Goal: Task Accomplishment & Management: Complete application form

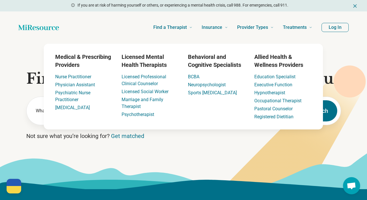
scroll to position [5, 0]
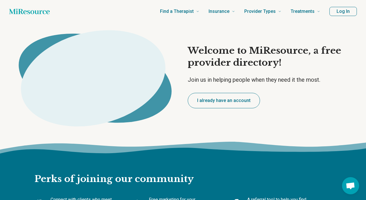
type textarea "*"
click at [335, 14] on button "Log In" at bounding box center [343, 11] width 27 height 9
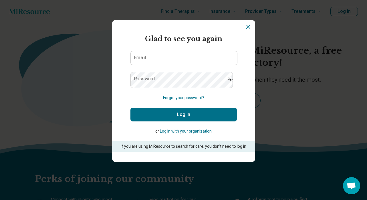
click at [181, 134] on button "Log in with your organization" at bounding box center [186, 131] width 52 height 6
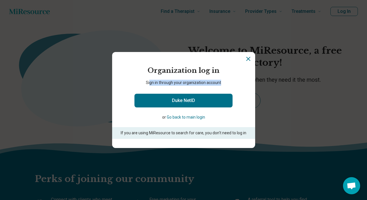
drag, startPoint x: 146, startPoint y: 76, endPoint x: 225, endPoint y: 76, distance: 78.4
click at [225, 80] on p "Sign in through your organization account" at bounding box center [183, 83] width 143 height 6
click at [247, 55] on icon "Close" at bounding box center [248, 58] width 7 height 7
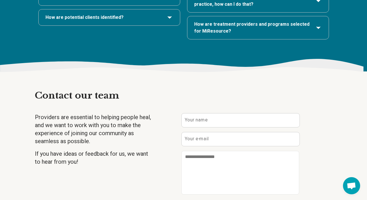
scroll to position [1314, 0]
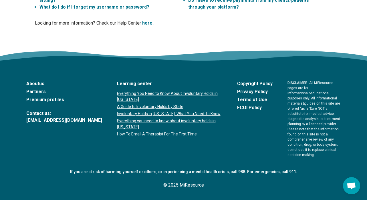
scroll to position [1811, 0]
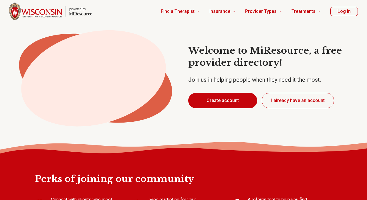
type textarea "*"
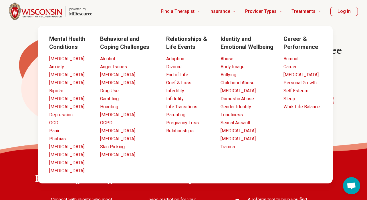
click at [114, 19] on icon at bounding box center [96, 73] width 172 height 114
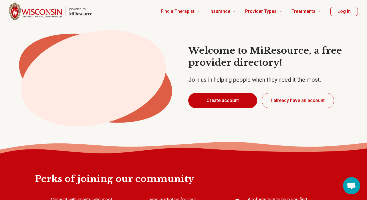
click at [232, 108] on button "Create account" at bounding box center [222, 100] width 69 height 15
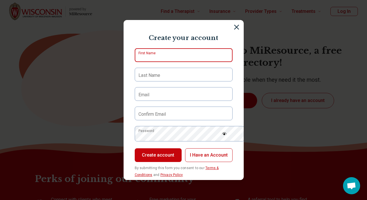
click at [191, 58] on input "First Name" at bounding box center [184, 55] width 98 height 14
click at [190, 7] on div "Create your account First Name Last Name Email Confirm Email Password Create ac…" at bounding box center [183, 100] width 367 height 200
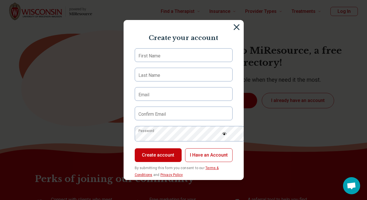
click at [240, 25] on img at bounding box center [236, 27] width 6 height 6
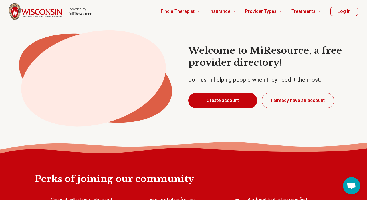
click at [206, 107] on button "Create account" at bounding box center [222, 100] width 69 height 15
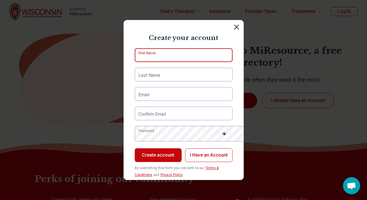
click at [189, 61] on input "First Name" at bounding box center [184, 55] width 98 height 14
type input "*******"
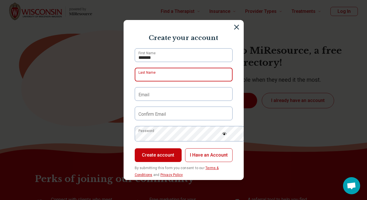
click at [164, 81] on input "Last Name" at bounding box center [184, 75] width 98 height 14
type input "****"
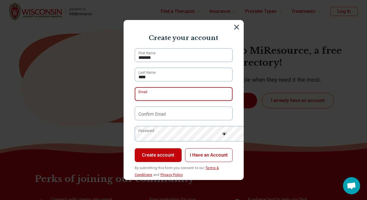
click at [154, 101] on input "Email" at bounding box center [184, 94] width 98 height 14
type input "**********"
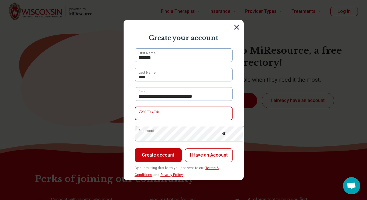
click at [178, 120] on input "Confirm Email" at bounding box center [184, 114] width 98 height 14
type input "**********"
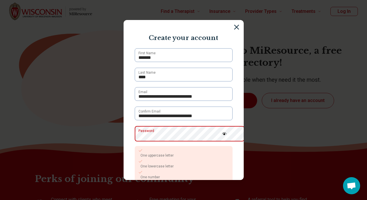
click at [112, 149] on div "**********" at bounding box center [183, 100] width 367 height 200
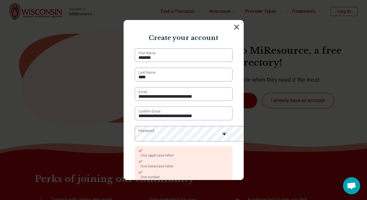
click at [227, 135] on img at bounding box center [224, 133] width 5 height 3
click at [227, 136] on img at bounding box center [224, 134] width 5 height 5
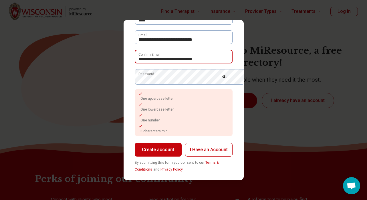
scroll to position [66, 0]
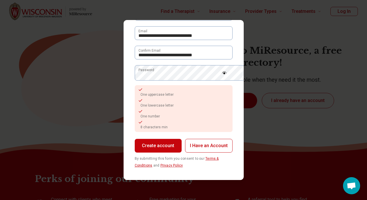
click at [227, 74] on img at bounding box center [224, 72] width 5 height 3
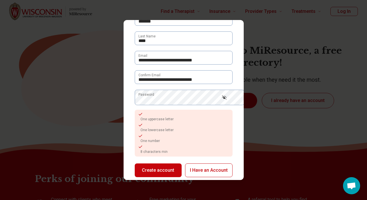
scroll to position [35, 0]
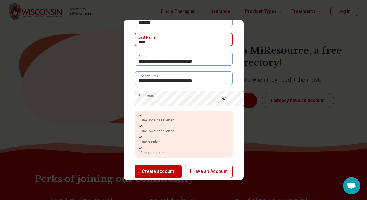
click at [140, 46] on input "****" at bounding box center [184, 40] width 98 height 14
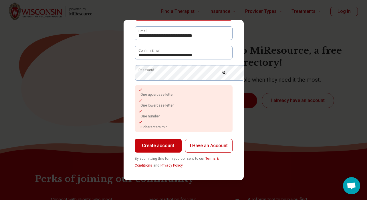
scroll to position [84, 0]
click at [141, 88] on div "One uppercase letter" at bounding box center [183, 93] width 91 height 10
click at [143, 104] on span "One lowercase letter" at bounding box center [156, 106] width 33 height 4
click at [143, 125] on span "8 characters min" at bounding box center [153, 127] width 27 height 4
click at [157, 140] on button "Create account" at bounding box center [158, 146] width 47 height 14
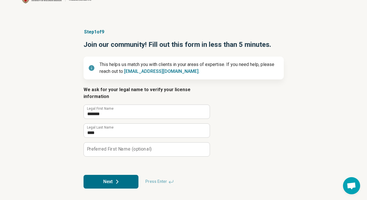
scroll to position [59, 0]
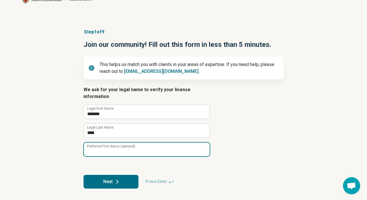
click at [103, 142] on div "Preferred First Name (optional)" at bounding box center [147, 149] width 126 height 14
type input "*******"
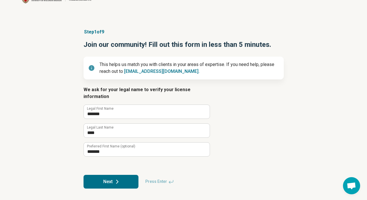
click at [234, 130] on form "We ask for your legal name to verify your license information ******* Legal Fir…" at bounding box center [184, 137] width 200 height 102
click at [98, 182] on button "Next" at bounding box center [111, 182] width 55 height 14
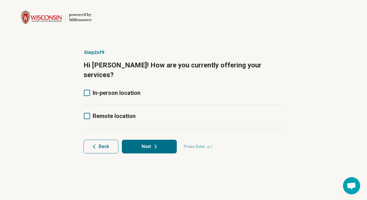
scroll to position [0, 0]
click at [106, 120] on span "Remote location" at bounding box center [114, 116] width 43 height 7
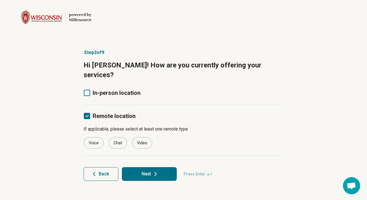
scroll to position [3, 0]
click at [101, 146] on div "Voice" at bounding box center [94, 142] width 20 height 11
click at [123, 146] on div "Chat" at bounding box center [118, 142] width 18 height 11
click at [143, 147] on div "Video" at bounding box center [142, 142] width 20 height 11
click at [124, 149] on div "Chat" at bounding box center [118, 142] width 18 height 11
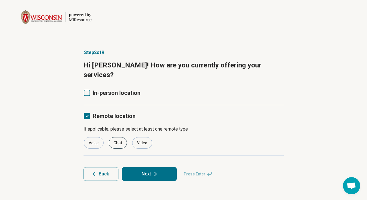
scroll to position [4, 0]
click at [177, 179] on button "Next" at bounding box center [149, 174] width 55 height 14
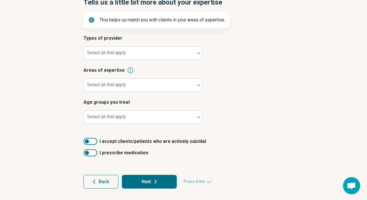
scroll to position [65, 0]
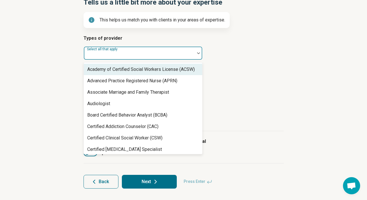
click at [148, 59] on div at bounding box center [139, 55] width 106 height 8
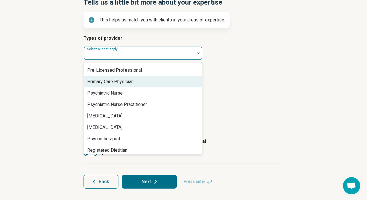
scroll to position [659, 0]
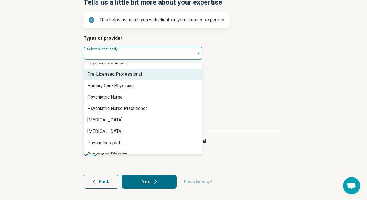
click at [116, 78] on div "Pre-Licensed Professional" at bounding box center [114, 74] width 55 height 7
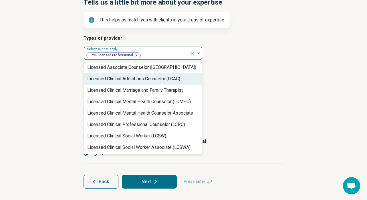
scroll to position [241, 0]
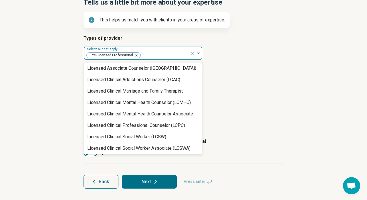
click at [153, 60] on div "Licensed Addiction Counselor (LAC)" at bounding box center [141, 56] width 108 height 7
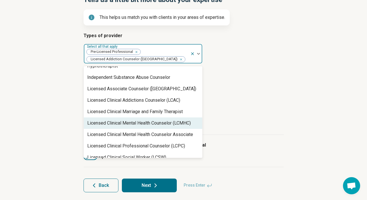
scroll to position [213, 0]
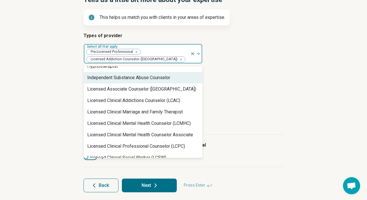
click at [156, 81] on div "Independent Substance Abuse Counselor" at bounding box center [128, 77] width 83 height 7
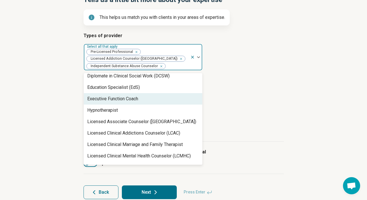
scroll to position [175, 0]
click at [138, 103] on div "Executive Function Coach" at bounding box center [112, 99] width 51 height 7
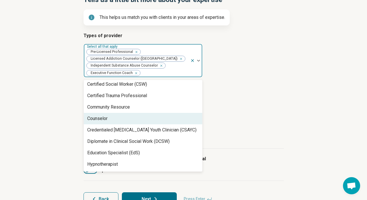
scroll to position [110, 0]
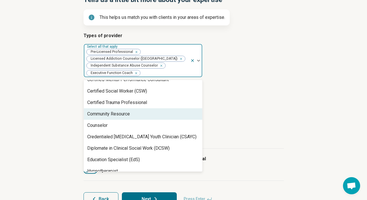
click at [143, 120] on div "Community Resource" at bounding box center [143, 113] width 118 height 11
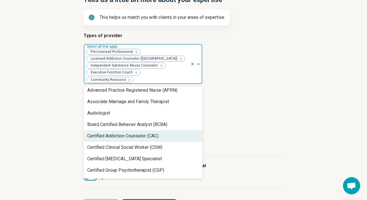
scroll to position [13, 0]
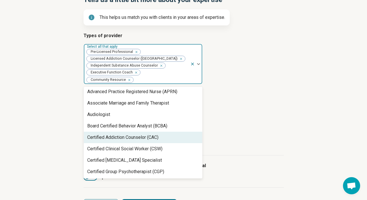
click at [146, 141] on div "Certified Addiction Counselor (CAC)" at bounding box center [122, 137] width 71 height 7
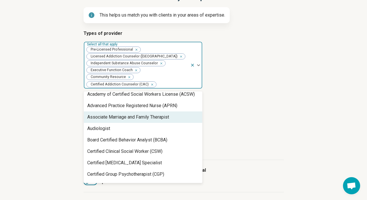
scroll to position [0, 0]
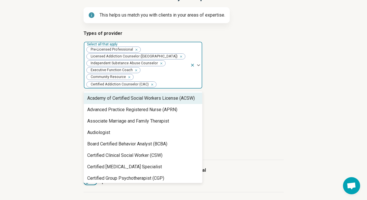
click at [254, 89] on article "Types of provider option Certified Addiction Counselor (CAC), selected. Academy…" at bounding box center [184, 59] width 200 height 59
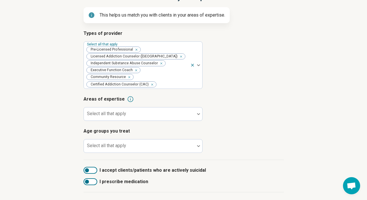
scroll to position [126, 0]
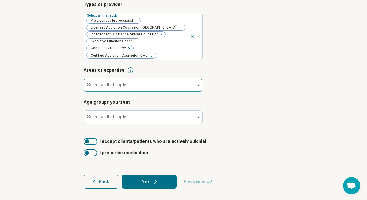
click at [140, 79] on div at bounding box center [139, 85] width 111 height 13
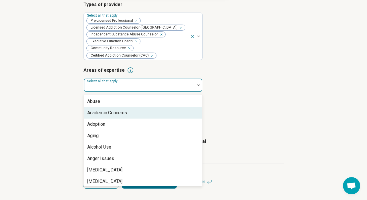
click at [144, 107] on div "Academic Concerns" at bounding box center [143, 112] width 118 height 11
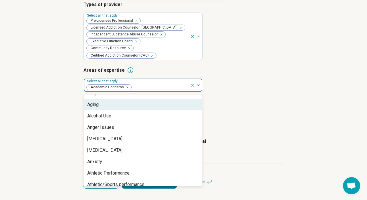
scroll to position [20, 0]
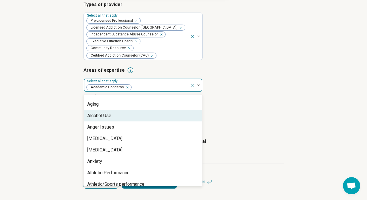
click at [121, 110] on div "Alcohol Use" at bounding box center [143, 115] width 118 height 11
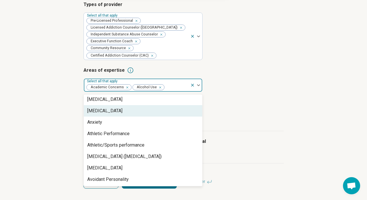
scroll to position [49, 0]
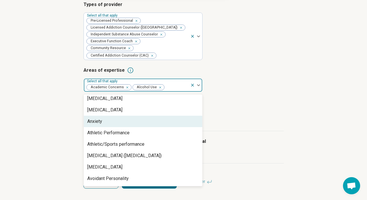
click at [124, 116] on div "Anxiety" at bounding box center [143, 121] width 118 height 11
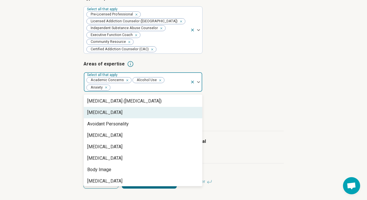
scroll to position [94, 0]
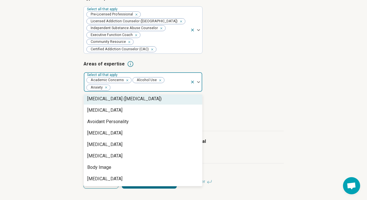
click at [157, 96] on div "Attention Deficit Hyperactivity Disorder (ADHD)" at bounding box center [124, 99] width 74 height 7
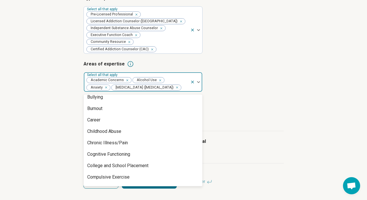
scroll to position [188, 0]
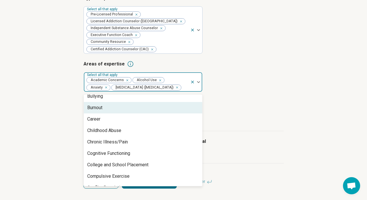
click at [138, 114] on div "Burnout" at bounding box center [143, 107] width 118 height 11
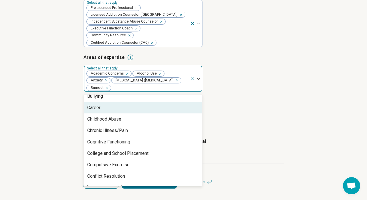
click at [137, 114] on div "Career" at bounding box center [143, 107] width 118 height 11
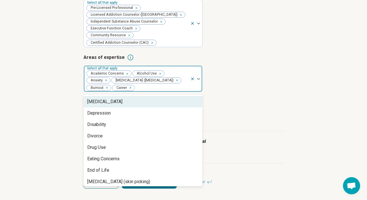
scroll to position [264, 0]
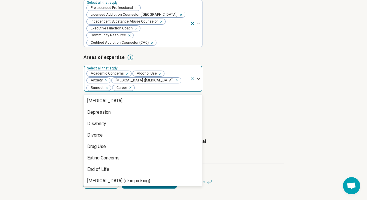
click at [146, 95] on div "Conflict Resolution" at bounding box center [143, 89] width 118 height 11
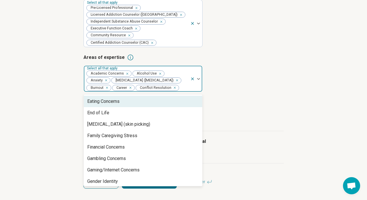
scroll to position [311, 0]
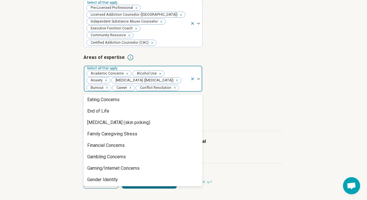
click at [138, 94] on div "Drug Use" at bounding box center [143, 88] width 118 height 11
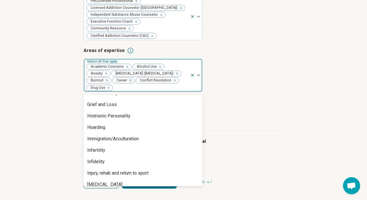
scroll to position [396, 0]
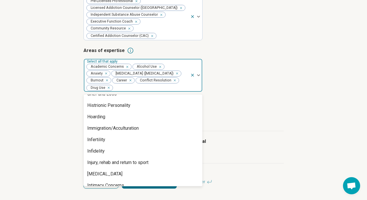
click at [144, 88] on div "Gender Identity" at bounding box center [143, 82] width 118 height 11
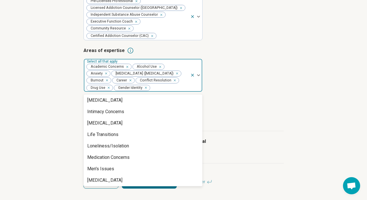
scroll to position [459, 0]
click at [143, 92] on div "Injury, rehab and return to sport" at bounding box center [117, 88] width 61 height 7
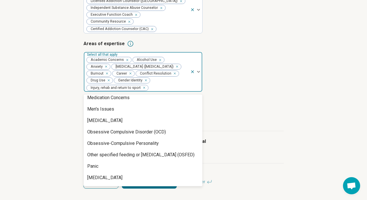
scroll to position [510, 0]
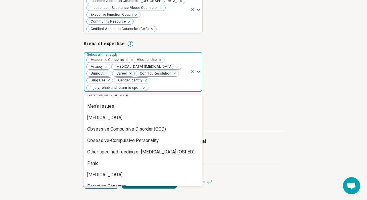
click at [136, 78] on div "Life Transitions" at bounding box center [143, 71] width 118 height 11
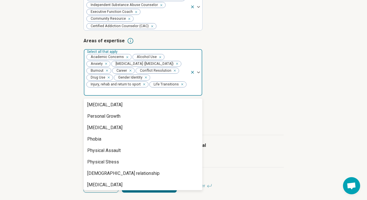
scroll to position [620, 0]
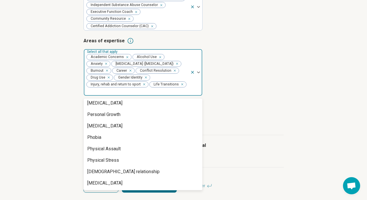
click at [139, 86] on div "Peer Difficulties" at bounding box center [143, 80] width 118 height 11
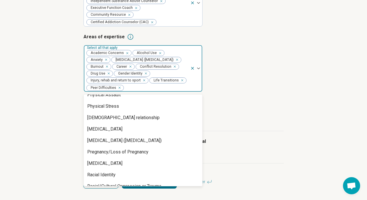
scroll to position [661, 0]
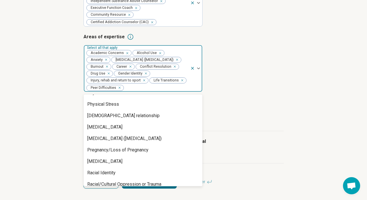
click at [120, 62] on div "Personal Growth" at bounding box center [103, 58] width 33 height 7
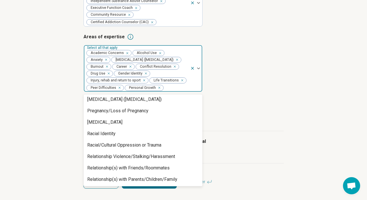
scroll to position [689, 0]
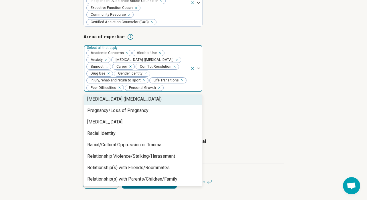
click at [126, 103] on div "Posttraumatic Stress Disorder (PTSD)" at bounding box center [124, 99] width 74 height 7
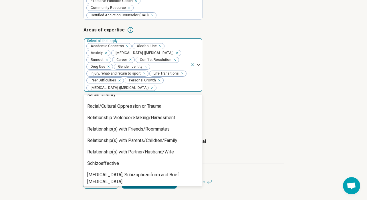
scroll to position [716, 0]
click at [122, 100] on div "Racial Identity" at bounding box center [143, 94] width 118 height 11
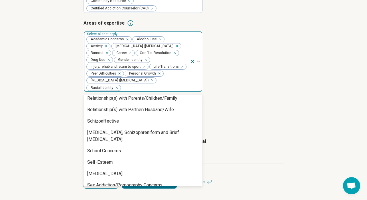
scroll to position [750, 0]
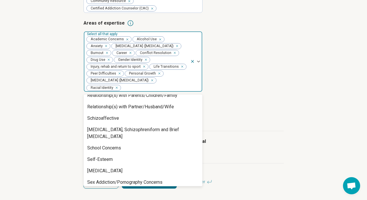
click at [137, 65] on div "Racial/Cultural Oppression or Trauma" at bounding box center [124, 61] width 74 height 7
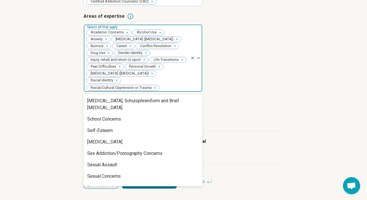
scroll to position [768, 0]
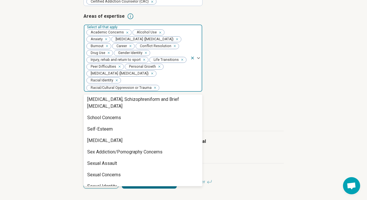
click at [152, 57] on div "Relationship(s) with Friends/Roommates" at bounding box center [128, 53] width 82 height 7
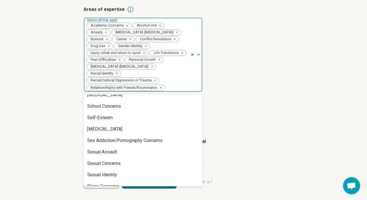
click at [152, 57] on div "Relationship(s) with Parents/Children/Family" at bounding box center [132, 53] width 90 height 7
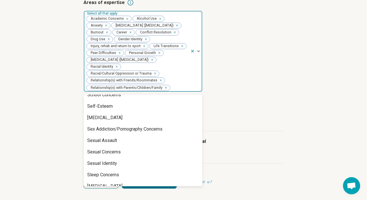
click at [151, 57] on div "Relationship(s) with Partner/Husband/Wife" at bounding box center [130, 53] width 87 height 7
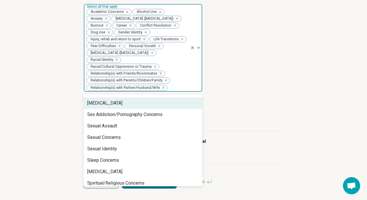
scroll to position [782, 0]
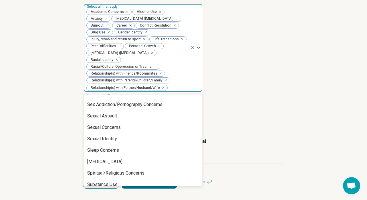
click at [142, 88] on div "Self-Esteem" at bounding box center [143, 81] width 118 height 11
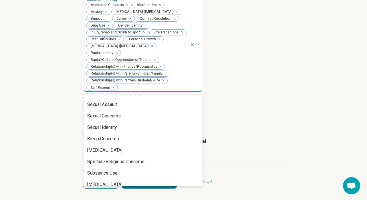
click at [134, 88] on div "Self-Harm" at bounding box center [143, 81] width 118 height 11
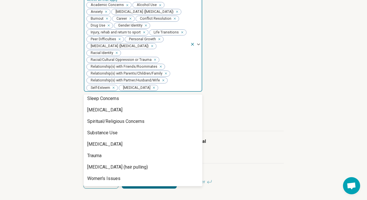
scroll to position [811, 0]
click at [127, 55] on div "Sex Addiction/Pornography Concerns" at bounding box center [124, 52] width 75 height 7
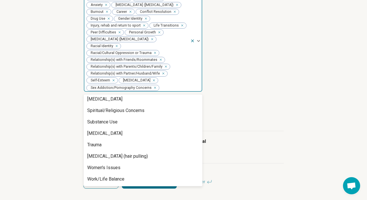
click at [130, 82] on div "Sexual Identity" at bounding box center [143, 76] width 118 height 11
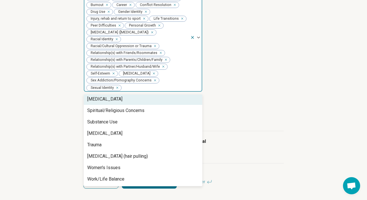
scroll to position [838, 0]
click at [132, 105] on div "[MEDICAL_DATA]" at bounding box center [143, 99] width 118 height 11
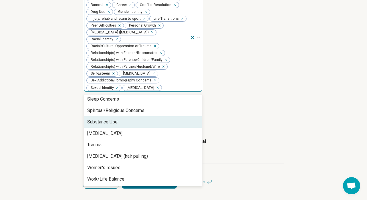
click at [135, 128] on div "Substance Use" at bounding box center [143, 121] width 118 height 11
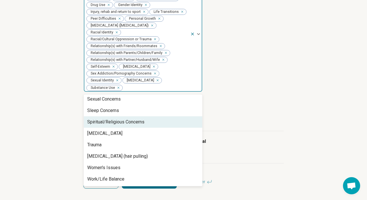
scroll to position [243, 0]
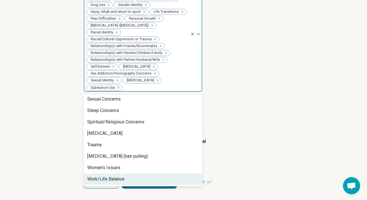
click at [135, 179] on div "Work/Life Balance" at bounding box center [143, 179] width 118 height 11
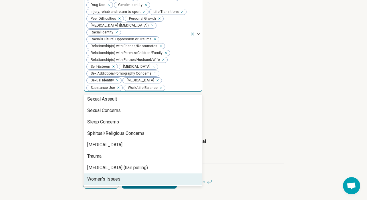
click at [115, 176] on div "Women's Issues" at bounding box center [103, 179] width 33 height 7
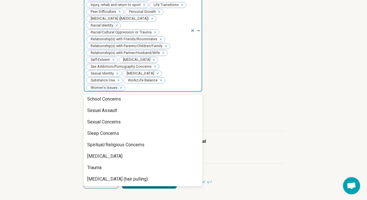
click at [237, 110] on article "Age groups you treat Select all that apply" at bounding box center [184, 111] width 200 height 25
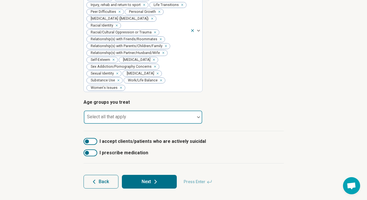
click at [137, 118] on div at bounding box center [139, 120] width 106 height 8
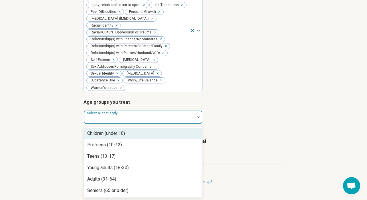
scroll to position [251, 0]
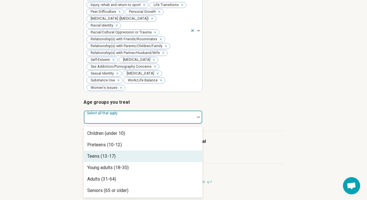
click at [137, 151] on div "Teens (13-17)" at bounding box center [143, 156] width 118 height 11
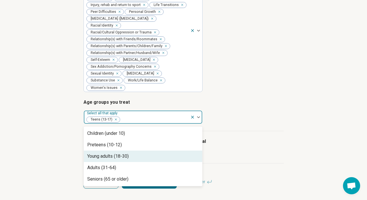
click at [136, 152] on div "Young adults (18-30)" at bounding box center [143, 156] width 118 height 11
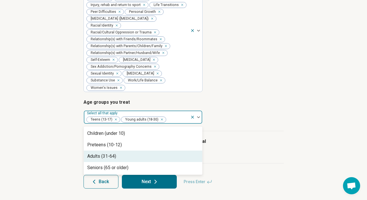
click at [136, 152] on div "Adults (31-64)" at bounding box center [143, 156] width 118 height 11
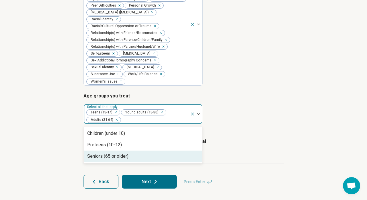
click at [163, 156] on div "Seniors (65 or older)" at bounding box center [143, 156] width 118 height 11
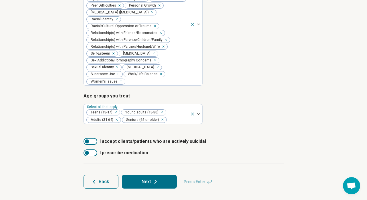
click at [250, 141] on label "I accept clients/patients who are actively suicidal" at bounding box center [184, 141] width 200 height 7
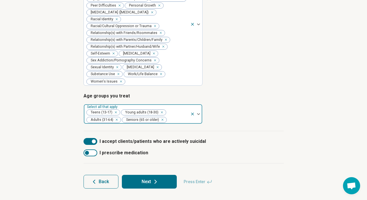
click at [117, 110] on icon "Remove [object Object]" at bounding box center [115, 112] width 4 height 4
click at [95, 140] on div at bounding box center [94, 142] width 4 height 4
click at [152, 181] on button "Next" at bounding box center [149, 182] width 55 height 14
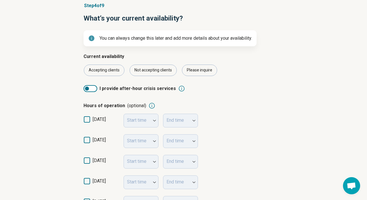
scroll to position [48, 0]
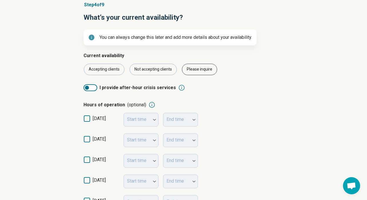
click at [217, 75] on div "Please inquire" at bounding box center [199, 69] width 35 height 11
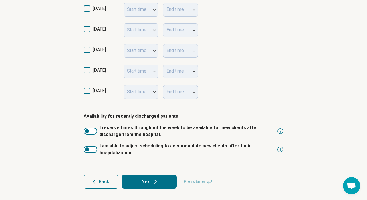
scroll to position [249, 0]
click at [87, 148] on div at bounding box center [87, 150] width 4 height 4
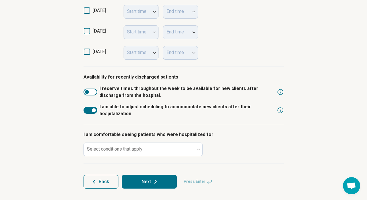
scroll to position [293, 0]
click at [191, 148] on div at bounding box center [139, 152] width 106 height 8
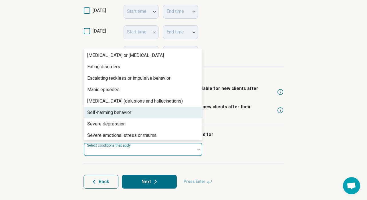
click at [138, 107] on div "Self-harming behavior" at bounding box center [143, 112] width 118 height 11
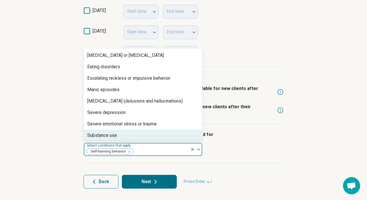
click at [132, 130] on div "Substance use" at bounding box center [143, 135] width 118 height 11
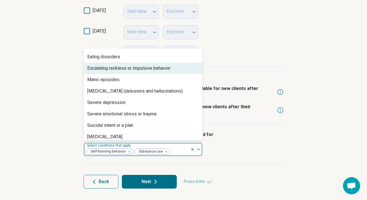
scroll to position [0, 0]
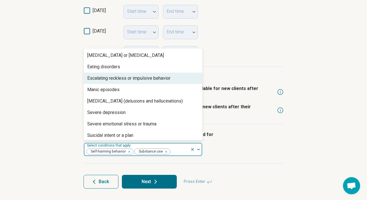
click at [103, 75] on div "Escalating reckless or impulsive behavior" at bounding box center [128, 78] width 83 height 7
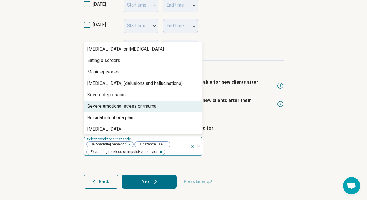
click at [130, 103] on div "Severe emotional stress or trauma" at bounding box center [121, 106] width 69 height 7
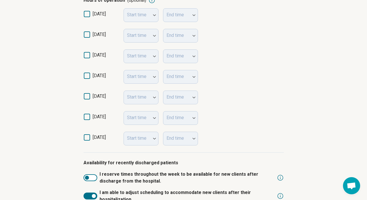
scroll to position [172, 0]
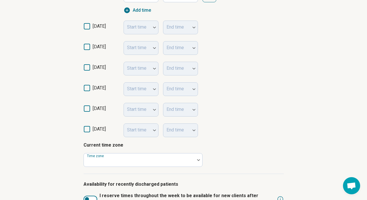
scroll to position [3, 0]
click at [89, 132] on icon at bounding box center [87, 129] width 6 height 6
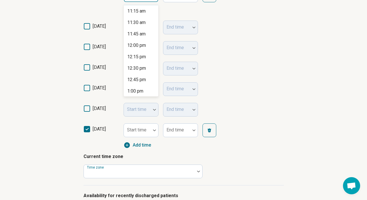
scroll to position [519, 0]
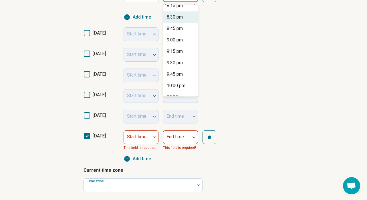
scroll to position [421, 0]
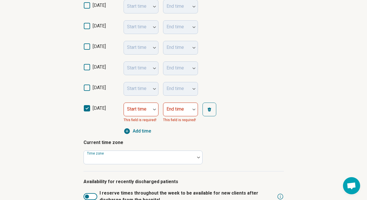
scroll to position [200, 0]
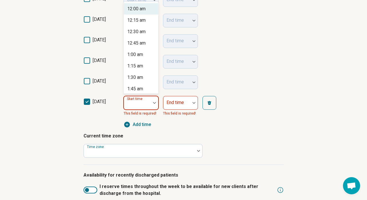
click at [139, 110] on div "Start time" at bounding box center [141, 103] width 35 height 14
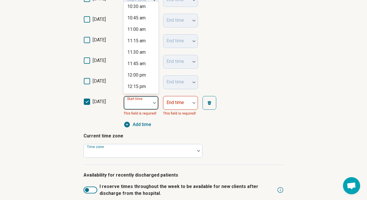
scroll to position [486, 0]
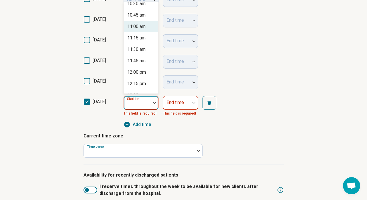
click at [141, 30] on div "11:00 am" at bounding box center [136, 26] width 18 height 7
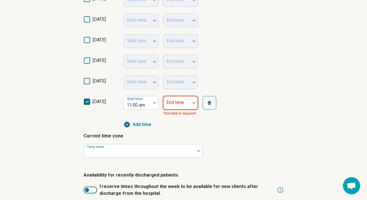
click at [177, 105] on label "End time" at bounding box center [174, 102] width 17 height 5
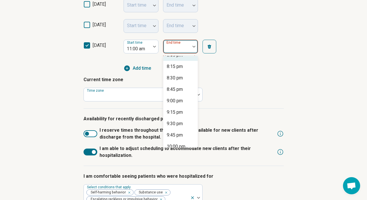
scroll to position [413, 0]
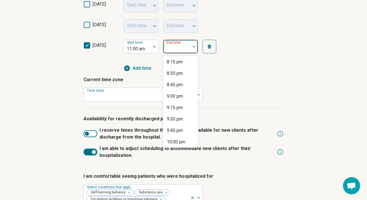
click at [174, 54] on div "8:00 pm" at bounding box center [175, 50] width 16 height 7
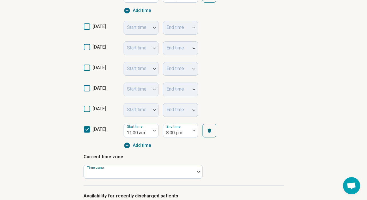
scroll to position [160, 0]
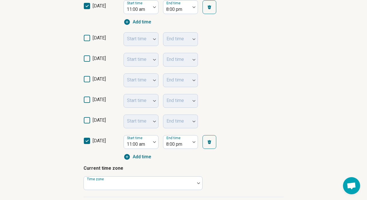
click at [86, 41] on icon at bounding box center [87, 38] width 6 height 6
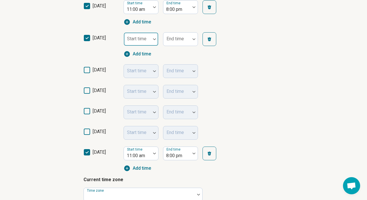
click at [144, 46] on div "Start time" at bounding box center [141, 39] width 35 height 14
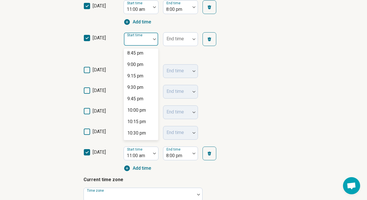
scroll to position [952, 0]
click at [131, 22] on div "8:00 pm" at bounding box center [135, 18] width 16 height 7
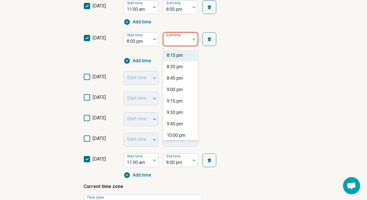
click at [189, 45] on div at bounding box center [176, 39] width 27 height 13
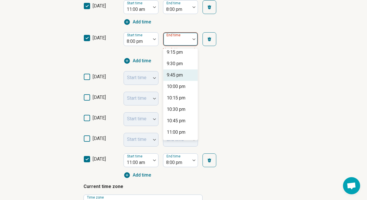
scroll to position [84, 0]
click at [181, 102] on div "11:00 pm" at bounding box center [176, 99] width 19 height 7
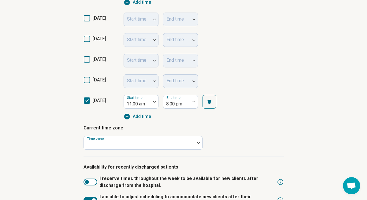
scroll to position [234, 0]
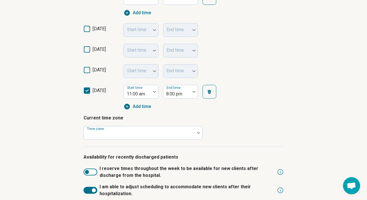
scroll to position [3, 0]
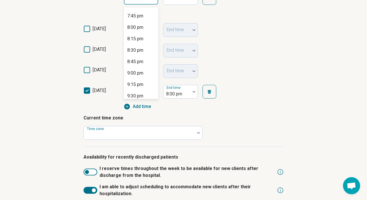
scroll to position [908, 0]
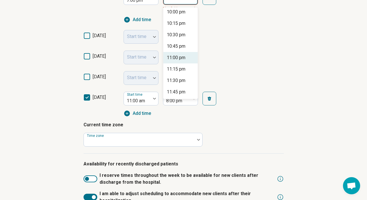
click at [176, 61] on div "11:00 pm" at bounding box center [176, 57] width 19 height 7
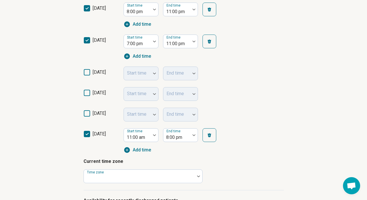
scroll to position [179, 0]
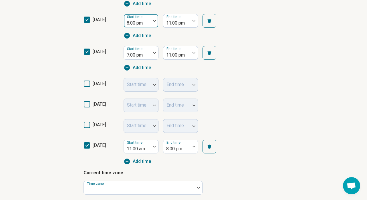
click at [146, 27] on div at bounding box center [137, 23] width 22 height 8
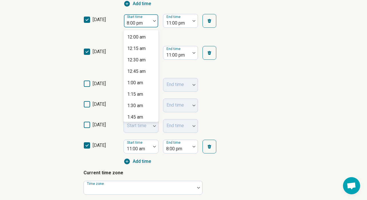
scroll to position [898, 0]
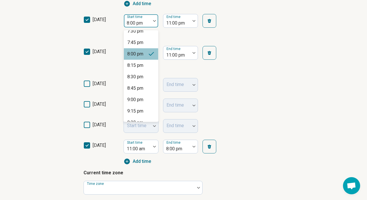
click at [139, 12] on div "7:00 pm" at bounding box center [135, 8] width 16 height 7
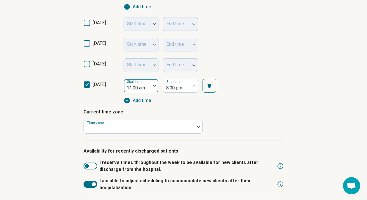
scroll to position [245, 0]
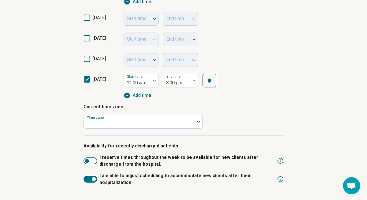
click at [88, 62] on icon at bounding box center [87, 59] width 6 height 6
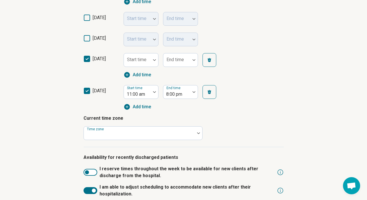
scroll to position [3, 0]
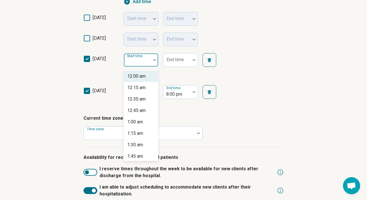
click at [140, 67] on div "Start time" at bounding box center [141, 60] width 35 height 14
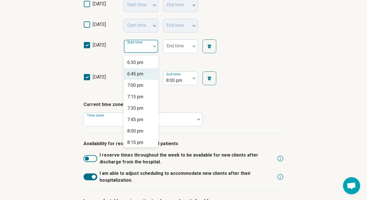
scroll to position [862, 0]
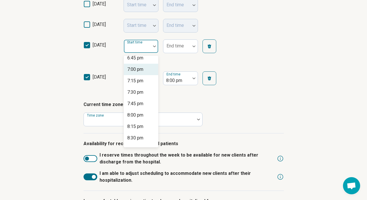
click at [139, 73] on div "7:00 pm" at bounding box center [135, 69] width 16 height 7
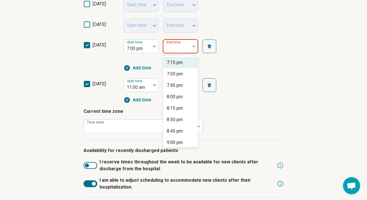
click at [176, 53] on div "End time" at bounding box center [180, 46] width 35 height 14
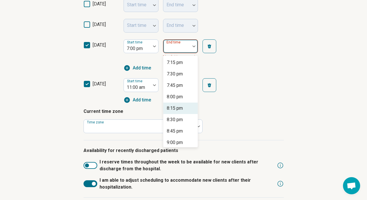
scroll to position [133, 0]
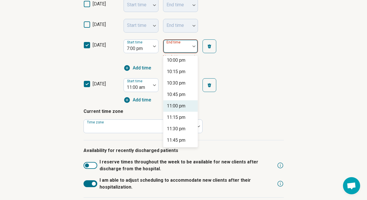
click at [180, 110] on div "11:00 pm" at bounding box center [176, 106] width 19 height 7
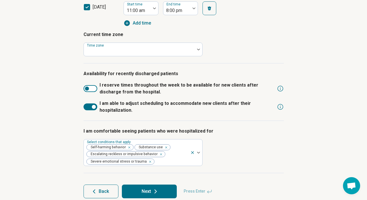
scroll to position [350, 0]
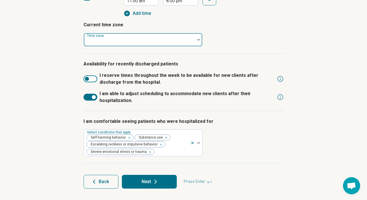
click at [117, 46] on div at bounding box center [139, 42] width 106 height 8
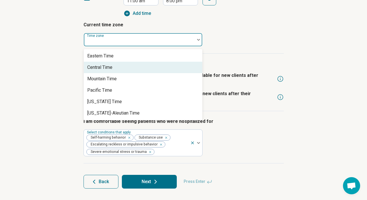
click at [118, 73] on div "Central Time" at bounding box center [143, 67] width 118 height 11
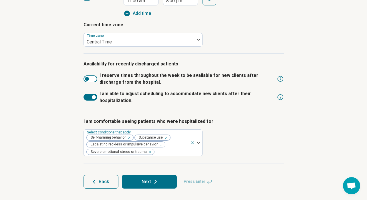
scroll to position [405, 0]
click at [159, 178] on icon at bounding box center [155, 181] width 7 height 7
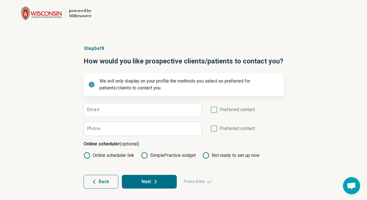
scroll to position [40, 0]
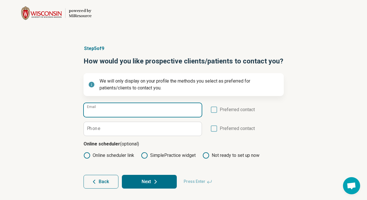
click at [117, 103] on input "Email" at bounding box center [143, 110] width 118 height 14
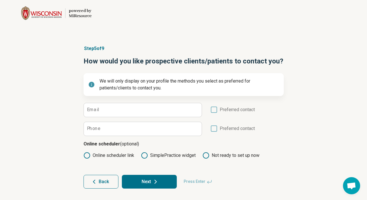
click at [212, 107] on icon at bounding box center [214, 110] width 6 height 6
click at [217, 107] on icon at bounding box center [214, 110] width 6 height 6
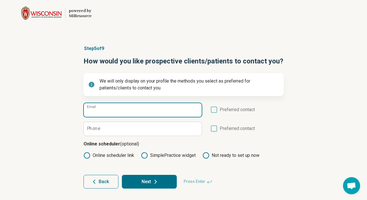
click at [146, 103] on input "Email" at bounding box center [143, 110] width 118 height 14
type input "**********"
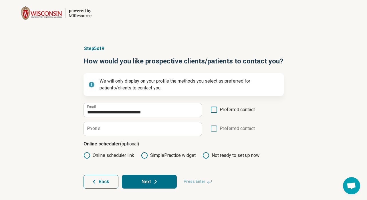
click at [214, 107] on icon at bounding box center [214, 110] width 6 height 6
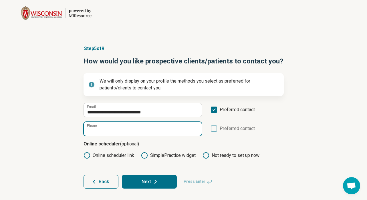
click at [169, 122] on input "Phone" at bounding box center [143, 129] width 118 height 14
click at [97, 123] on input "**********" at bounding box center [143, 129] width 118 height 14
click at [105, 123] on input "**********" at bounding box center [143, 129] width 118 height 14
type input "**********"
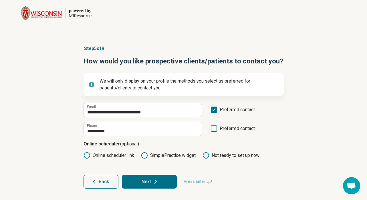
click at [220, 126] on label "Preferred contact" at bounding box center [232, 130] width 44 height 11
click at [214, 126] on icon at bounding box center [214, 129] width 6 height 6
click at [159, 179] on icon at bounding box center [155, 181] width 7 height 7
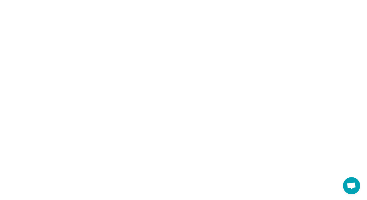
scroll to position [0, 0]
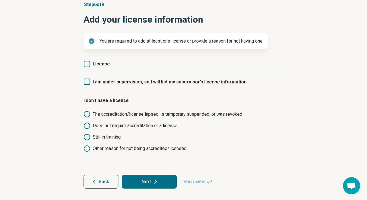
scroll to position [69, 0]
click at [85, 65] on icon at bounding box center [87, 64] width 6 height 6
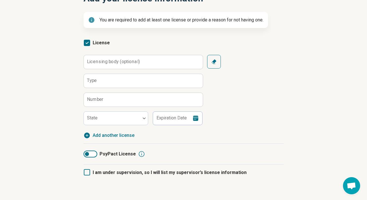
click at [140, 64] on label "Licensing body (optional)" at bounding box center [113, 61] width 53 height 5
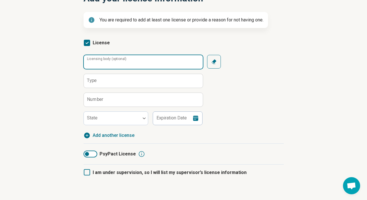
click at [142, 69] on input "Licensing body (optional)" at bounding box center [143, 62] width 119 height 14
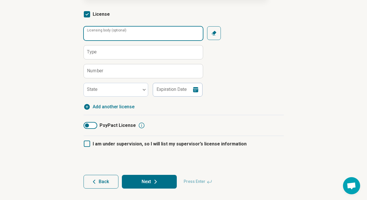
scroll to position [88, 0]
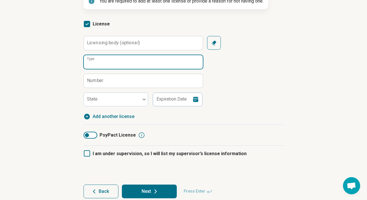
click at [129, 69] on input "Type" at bounding box center [143, 62] width 119 height 14
type input "**********"
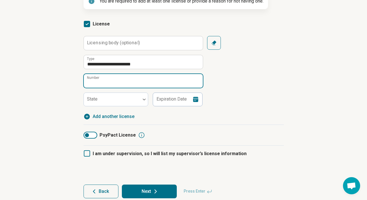
click at [124, 88] on input "Number" at bounding box center [143, 81] width 119 height 14
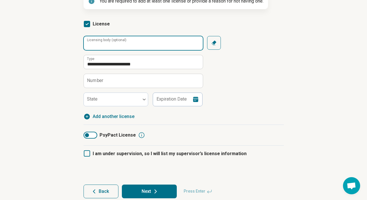
click at [156, 50] on input "Licensing body (optional)" at bounding box center [143, 43] width 119 height 14
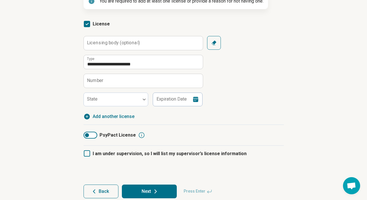
click at [103, 83] on label "Number" at bounding box center [95, 80] width 17 height 5
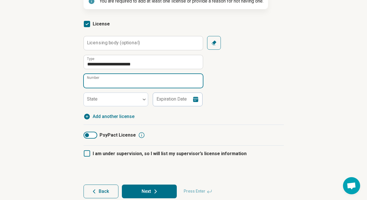
click at [103, 88] on input "Number" at bounding box center [143, 81] width 119 height 14
paste input "**********"
type input "**********"
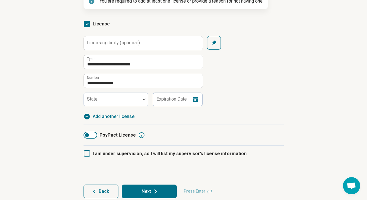
click at [127, 45] on label "Licensing body (optional)" at bounding box center [113, 43] width 53 height 5
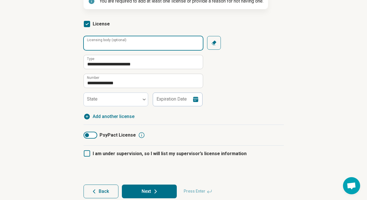
click at [127, 50] on input "Licensing body (optional)" at bounding box center [143, 43] width 119 height 14
paste input "**********"
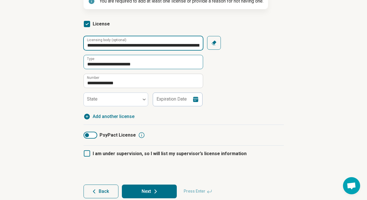
scroll to position [0, 37]
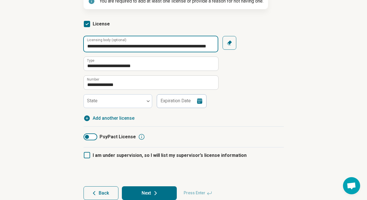
click at [120, 52] on input "**********" at bounding box center [151, 43] width 134 height 15
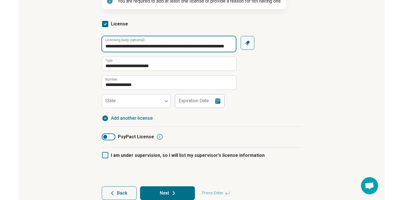
scroll to position [0, 0]
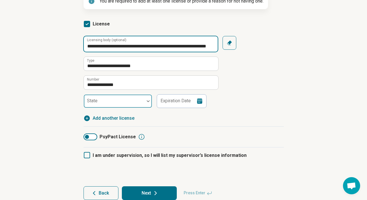
type input "**********"
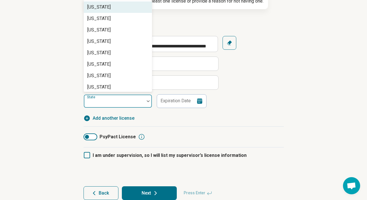
click at [126, 108] on div at bounding box center [114, 104] width 56 height 8
type input "**"
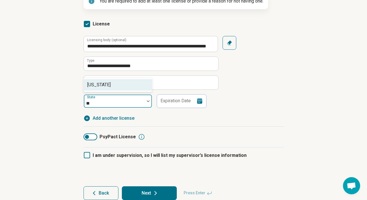
click at [126, 91] on div "Wisconsin" at bounding box center [118, 84] width 68 height 11
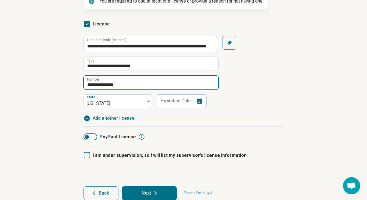
drag, startPoint x: 126, startPoint y: 113, endPoint x: 79, endPoint y: 113, distance: 46.0
click at [79, 113] on article "**********" at bounding box center [183, 81] width 218 height 262
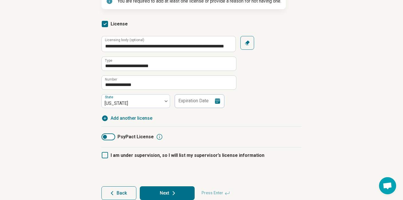
click at [220, 104] on icon at bounding box center [217, 101] width 5 height 5
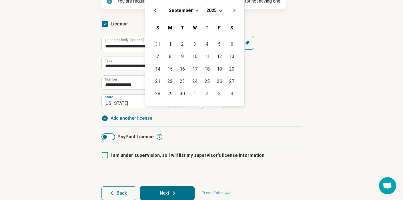
click at [222, 11] on span "Choose Date" at bounding box center [220, 9] width 3 height 3
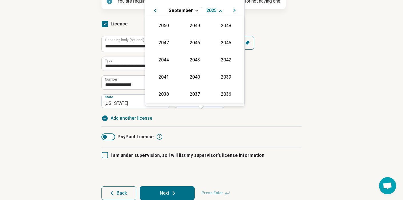
scroll to position [99, 0]
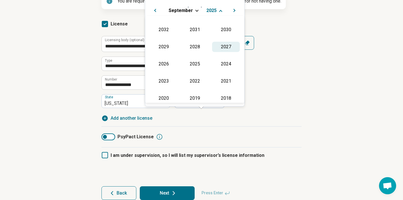
click at [234, 52] on div "2027" at bounding box center [226, 47] width 28 height 10
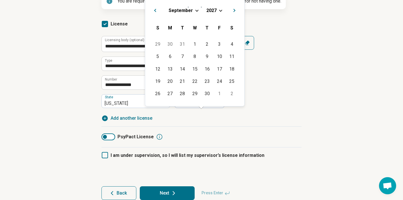
click at [193, 12] on span "September" at bounding box center [181, 9] width 24 height 5
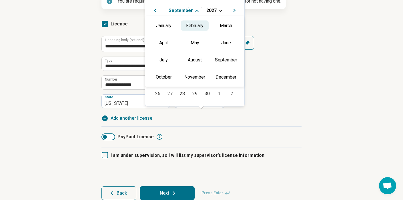
click at [199, 28] on div "February" at bounding box center [195, 25] width 28 height 10
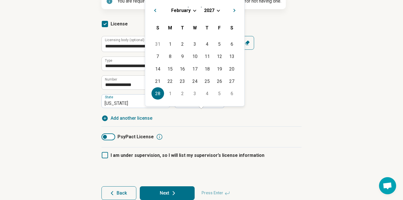
click at [163, 100] on div "28" at bounding box center [158, 94] width 12 height 12
type input "**********"
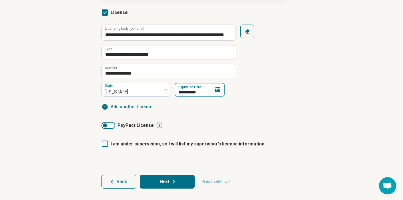
scroll to position [141, 0]
click at [177, 178] on icon at bounding box center [173, 181] width 7 height 7
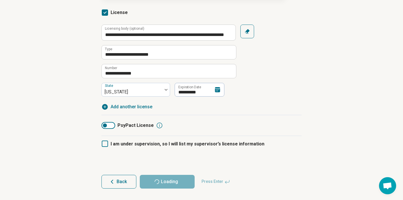
scroll to position [0, 0]
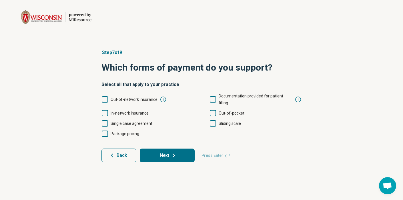
click at [166, 102] on icon at bounding box center [163, 100] width 6 height 6
click at [53, 102] on div "Step 7 of 9 Which forms of payment do you support? Select all that apply to you…" at bounding box center [201, 106] width 403 height 136
click at [106, 116] on icon at bounding box center [105, 113] width 6 height 6
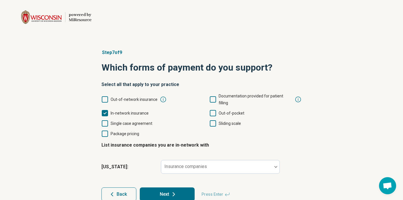
click at [106, 127] on icon at bounding box center [105, 123] width 6 height 6
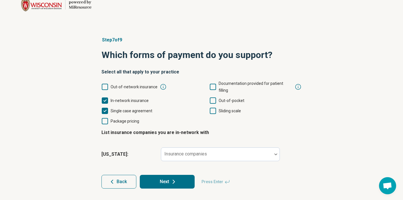
click at [106, 118] on icon at bounding box center [105, 121] width 6 height 6
click at [216, 98] on icon at bounding box center [213, 101] width 6 height 6
click at [216, 108] on icon at bounding box center [213, 111] width 6 height 6
click at [298, 84] on icon at bounding box center [298, 87] width 7 height 7
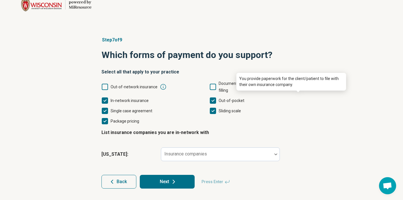
click at [318, 107] on div "Step 7 of 9 Which forms of payment do you support? Select all that apply to you…" at bounding box center [201, 112] width 403 height 175
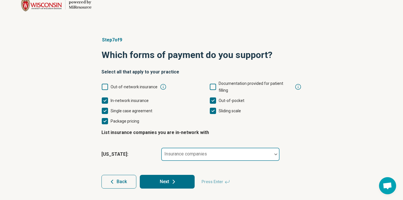
click at [239, 153] on div at bounding box center [217, 157] width 106 height 8
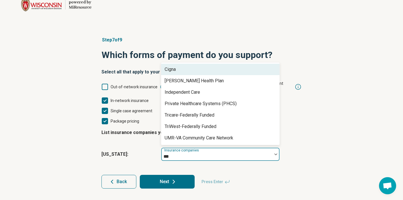
type input "****"
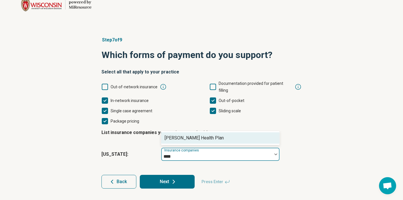
click at [244, 131] on div "Dean Health Plan" at bounding box center [220, 138] width 118 height 14
click at [197, 135] on div "Dean Health Plan" at bounding box center [194, 138] width 59 height 7
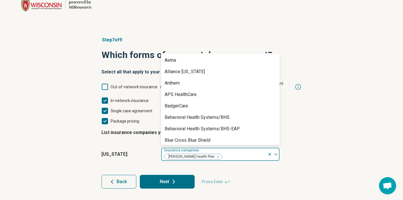
click at [352, 85] on div "Step 7 of 9 Which forms of payment do you support? Select all that apply to you…" at bounding box center [201, 112] width 403 height 175
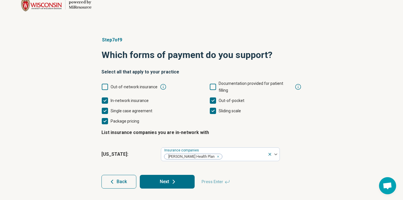
scroll to position [37, 0]
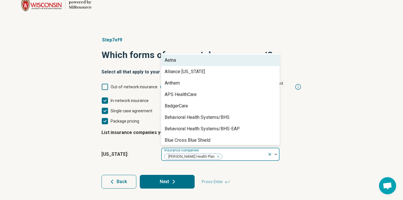
click at [254, 153] on div at bounding box center [244, 157] width 43 height 8
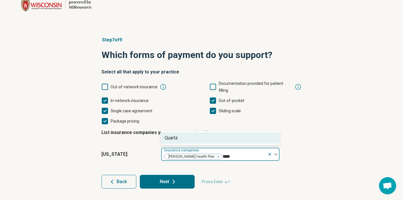
type input "*****"
click at [216, 135] on div "Quartz" at bounding box center [220, 137] width 118 height 11
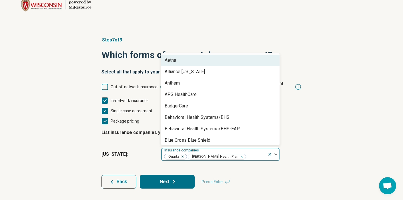
click at [355, 54] on div "Step 7 of 9 Which forms of payment do you support? Select all that apply to you…" at bounding box center [201, 112] width 403 height 175
click at [256, 153] on div at bounding box center [255, 157] width 19 height 8
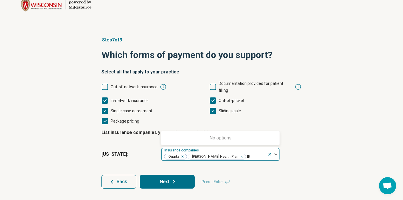
type input "*"
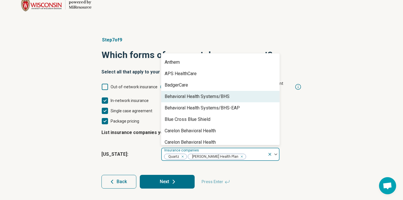
scroll to position [21, 0]
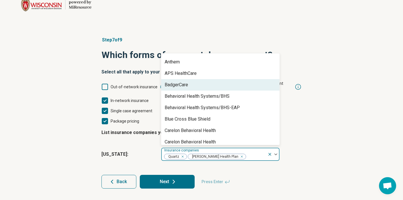
click at [202, 79] on div "BadgerCare" at bounding box center [220, 84] width 118 height 11
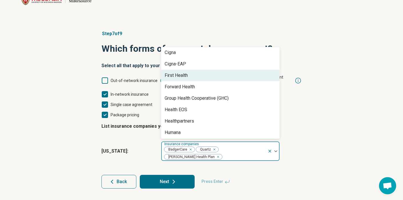
scroll to position [128, 0]
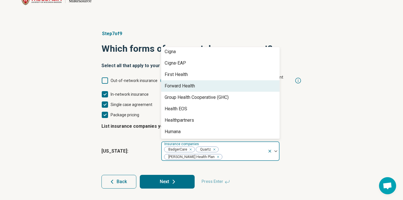
click at [212, 86] on div "Forward Health" at bounding box center [220, 85] width 118 height 11
click at [212, 86] on div "Group Health Cooperative (GHC)" at bounding box center [197, 86] width 64 height 7
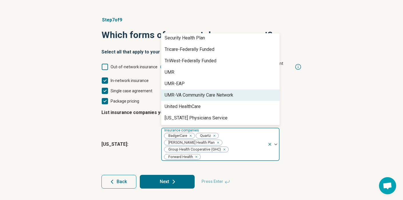
scroll to position [379, 0]
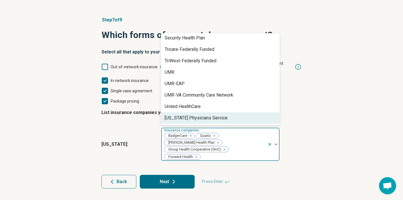
click at [329, 128] on div "Step 7 of 9 Which forms of payment do you support? Select all that apply to you…" at bounding box center [201, 102] width 403 height 195
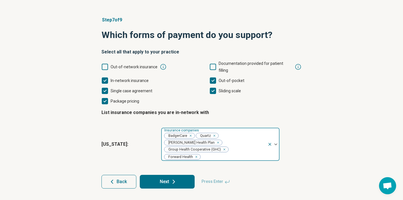
click at [268, 152] on div "BadgerCare Quartz Dean Health Plan Group Health Cooperative (GHC) Forward Health" at bounding box center [214, 144] width 106 height 33
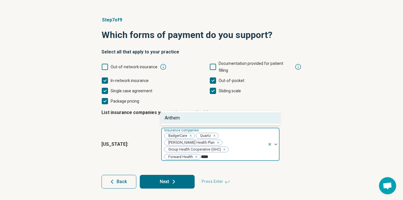
type input "*****"
click at [230, 124] on div "Anthem" at bounding box center [220, 117] width 118 height 11
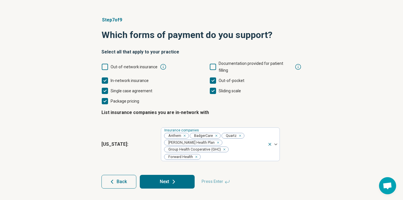
scroll to position [52, 0]
click at [176, 181] on button "Next" at bounding box center [167, 182] width 55 height 14
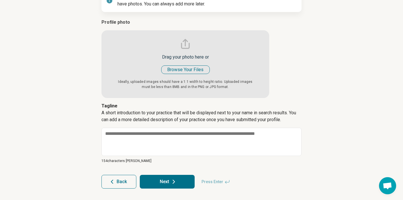
scroll to position [105, 0]
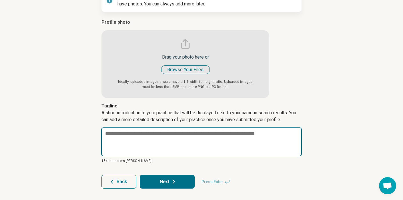
click at [147, 156] on textarea at bounding box center [201, 142] width 201 height 29
paste textarea "**********"
type textarea "*"
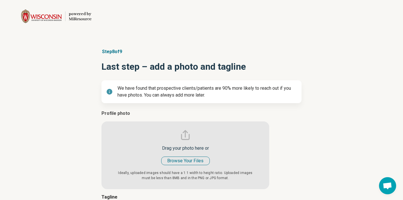
scroll to position [0, 0]
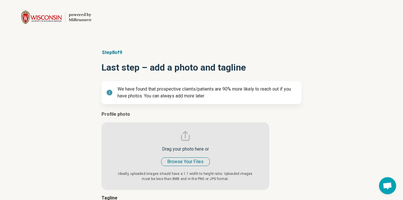
type textarea "**********"
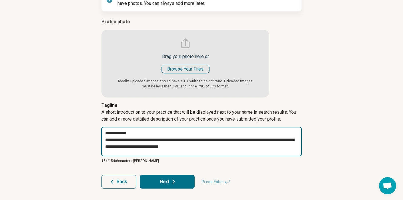
scroll to position [133, 0]
drag, startPoint x: 259, startPoint y: 145, endPoint x: 104, endPoint y: 129, distance: 155.8
click at [104, 129] on textarea "**********" at bounding box center [201, 141] width 201 height 29
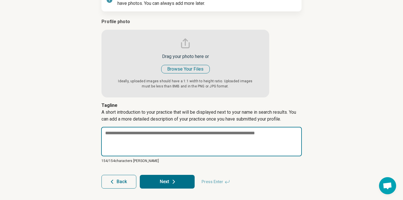
type textarea "*"
paste textarea "**********"
type textarea "*"
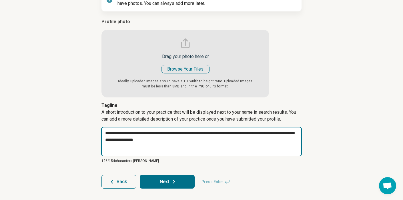
type textarea "**********"
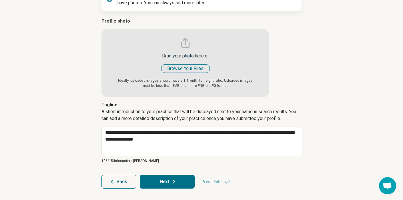
click at [177, 180] on icon at bounding box center [173, 181] width 7 height 7
type textarea "*"
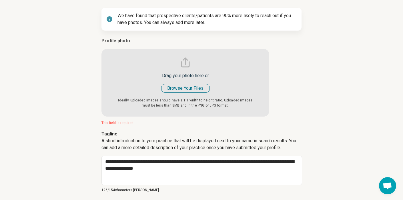
scroll to position [77, 0]
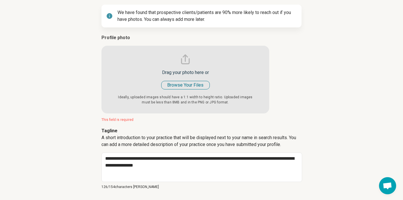
type input "**********"
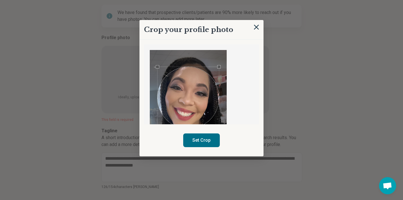
click at [189, 101] on div "Use the arrow keys to move the crop selection area" at bounding box center [188, 97] width 61 height 61
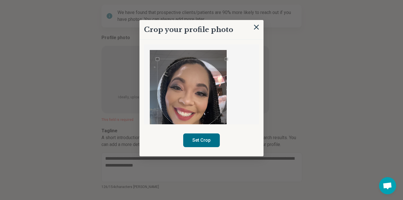
click at [226, 48] on div at bounding box center [201, 84] width 115 height 80
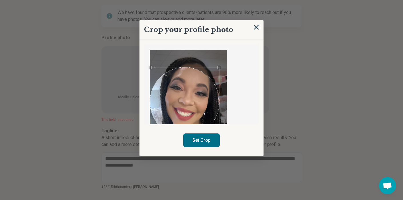
click at [175, 100] on div "Use the arrow keys to move the crop selection area" at bounding box center [184, 101] width 69 height 69
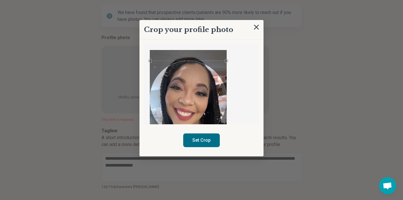
click at [228, 42] on div "Crop your profile photo Set Crop" at bounding box center [202, 88] width 124 height 136
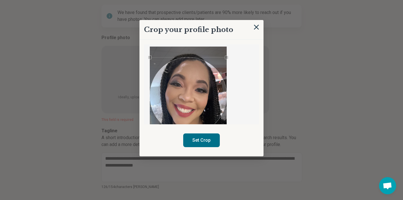
scroll to position [3, 0]
click at [218, 47] on div at bounding box center [201, 84] width 115 height 80
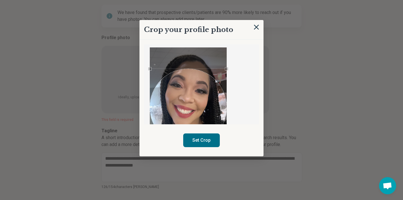
click at [187, 104] on div "Use the arrow keys to move the crop selection area" at bounding box center [188, 107] width 77 height 77
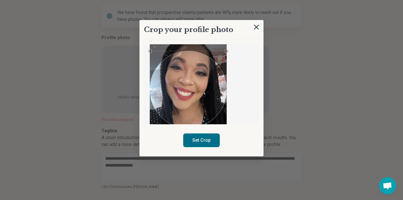
scroll to position [17, 0]
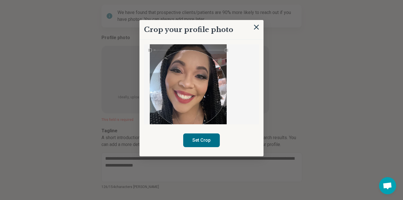
click at [192, 86] on div "Use the arrow keys to move the crop selection area" at bounding box center [188, 88] width 77 height 77
click at [208, 147] on button "Set Crop" at bounding box center [201, 141] width 37 height 14
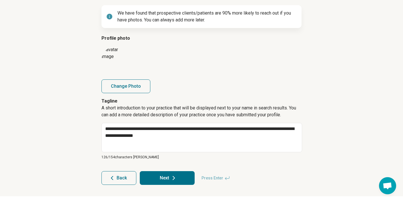
scroll to position [110, 0]
click at [177, 177] on icon at bounding box center [173, 178] width 7 height 7
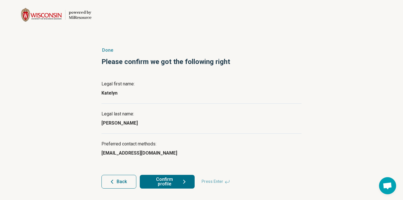
scroll to position [27, 0]
click at [184, 179] on button "Confirm profile" at bounding box center [167, 182] width 55 height 14
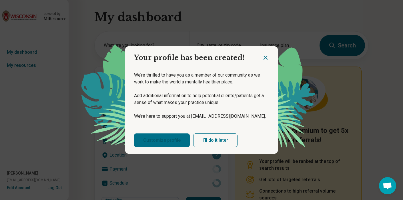
click at [190, 147] on link "Customize profile" at bounding box center [162, 141] width 56 height 14
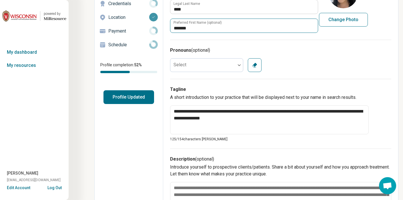
scroll to position [66, 0]
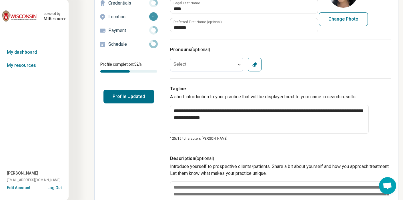
click at [266, 78] on div "Pronouns (optional) Select Clear" at bounding box center [280, 58] width 221 height 39
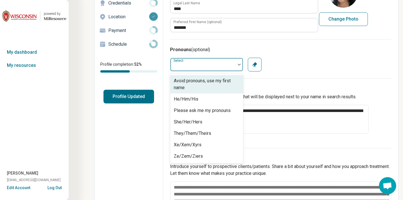
click at [243, 71] on div at bounding box center [239, 64] width 7 height 13
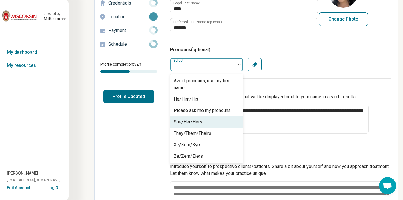
click at [202, 126] on div "She/Her/Hers" at bounding box center [188, 122] width 29 height 7
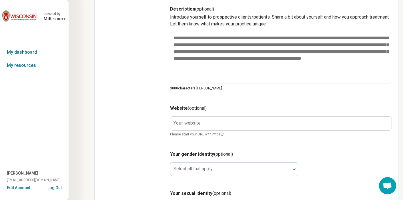
scroll to position [225, 0]
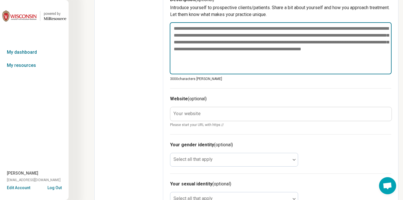
click at [204, 68] on textarea at bounding box center [281, 48] width 222 height 52
paste textarea "**********"
type textarea "*"
type textarea "**********"
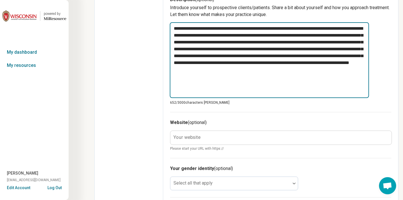
click at [312, 63] on textarea "**********" at bounding box center [269, 60] width 199 height 76
type textarea "*"
type textarea "**********"
type textarea "*"
type textarea "**********"
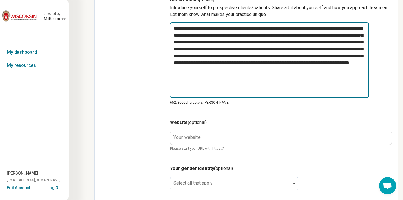
click at [196, 72] on textarea "**********" at bounding box center [269, 60] width 199 height 76
type textarea "*"
type textarea "**********"
type textarea "*"
type textarea "**********"
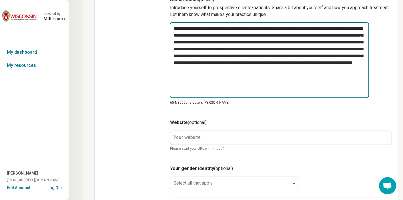
type textarea "*"
type textarea "**********"
type textarea "*"
type textarea "**********"
type textarea "*"
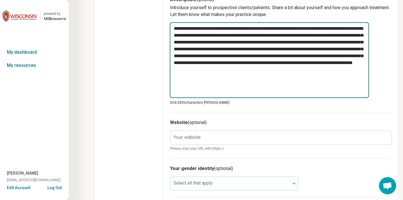
type textarea "**********"
type textarea "*"
type textarea "**********"
type textarea "*"
type textarea "**********"
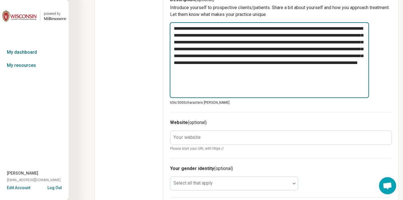
type textarea "*"
type textarea "**********"
type textarea "*"
type textarea "**********"
type textarea "*"
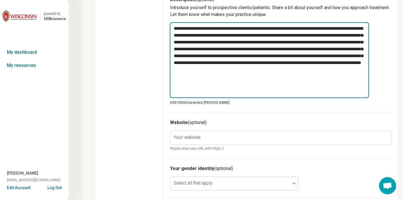
type textarea "**********"
type textarea "*"
type textarea "**********"
type textarea "*"
type textarea "**********"
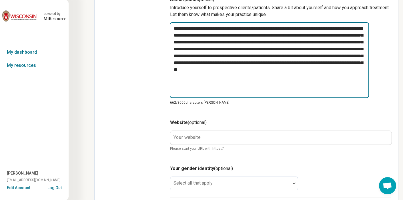
type textarea "*"
type textarea "**********"
type textarea "*"
type textarea "**********"
type textarea "*"
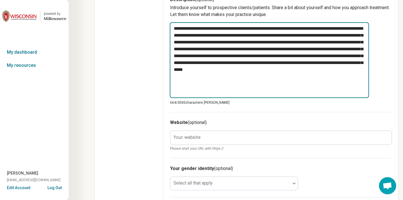
type textarea "**********"
type textarea "*"
type textarea "**********"
type textarea "*"
type textarea "**********"
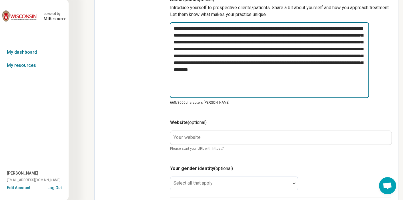
type textarea "*"
type textarea "**********"
type textarea "*"
type textarea "**********"
click at [307, 71] on textarea "**********" at bounding box center [269, 60] width 199 height 76
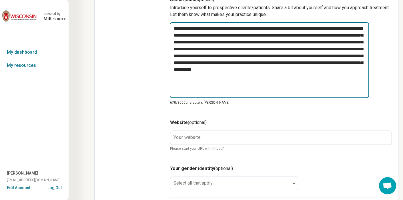
click at [293, 81] on textarea "**********" at bounding box center [269, 60] width 199 height 76
click at [231, 93] on textarea "**********" at bounding box center [269, 60] width 199 height 76
drag, startPoint x: 234, startPoint y: 96, endPoint x: 196, endPoint y: 95, distance: 38.6
click at [196, 95] on textarea "**********" at bounding box center [269, 60] width 199 height 76
type textarea "*"
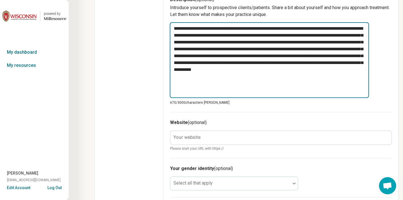
type textarea "**********"
type textarea "*"
type textarea "**********"
click at [231, 98] on textarea "**********" at bounding box center [269, 60] width 199 height 76
click at [275, 95] on textarea "**********" at bounding box center [269, 60] width 199 height 76
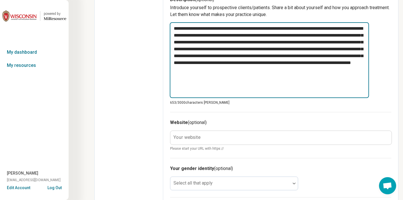
click at [207, 98] on textarea "**********" at bounding box center [269, 60] width 199 height 76
click at [243, 98] on textarea "**********" at bounding box center [269, 60] width 199 height 76
click at [296, 98] on textarea "**********" at bounding box center [269, 60] width 199 height 76
click at [349, 98] on textarea "**********" at bounding box center [269, 60] width 199 height 76
click at [364, 98] on textarea "**********" at bounding box center [269, 60] width 199 height 76
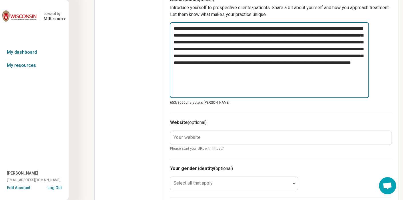
click at [206, 98] on textarea "**********" at bounding box center [269, 60] width 199 height 76
click at [251, 98] on textarea "**********" at bounding box center [269, 60] width 199 height 76
click at [297, 98] on textarea "**********" at bounding box center [269, 60] width 199 height 76
type textarea "*"
type textarea "**********"
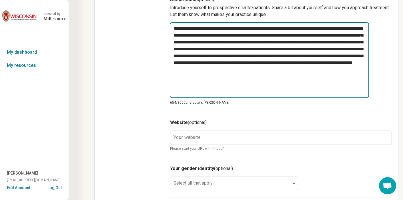
type textarea "*"
click at [347, 98] on textarea "**********" at bounding box center [269, 60] width 199 height 76
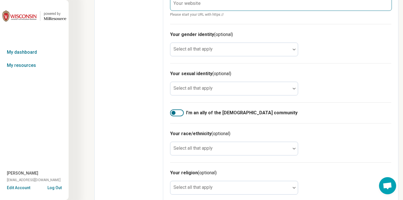
scroll to position [361, 0]
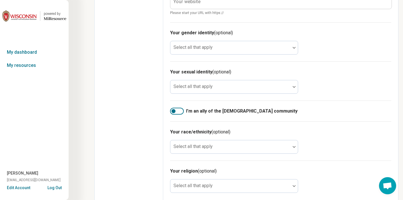
type textarea "**********"
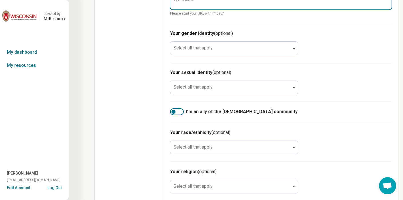
click at [211, 9] on input "Your website" at bounding box center [280, 3] width 221 height 14
paste input "**********"
type textarea "*"
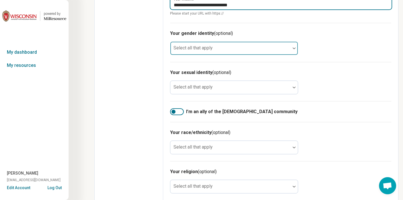
type input "**********"
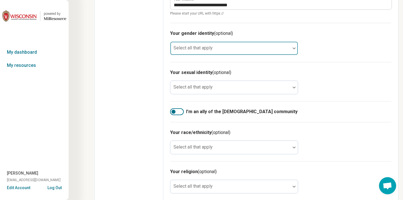
click at [244, 55] on div "Select all that apply" at bounding box center [234, 48] width 128 height 14
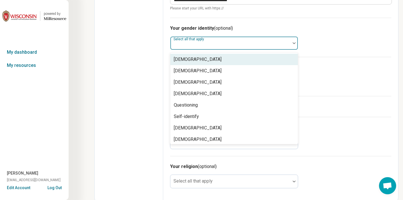
scroll to position [367, 0]
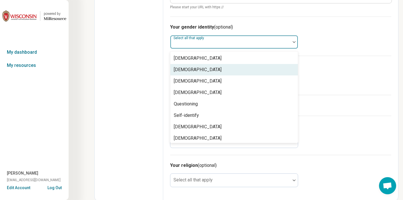
click at [222, 73] on div "Cisgender Woman" at bounding box center [198, 69] width 48 height 7
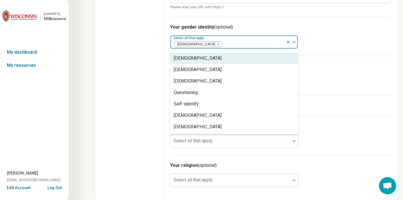
click at [291, 44] on icon at bounding box center [288, 42] width 5 height 5
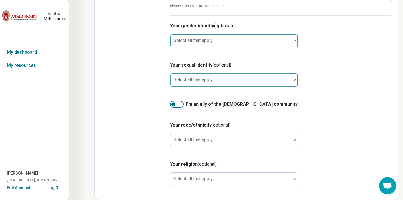
scroll to position [432, 0]
click at [184, 101] on div at bounding box center [177, 104] width 14 height 7
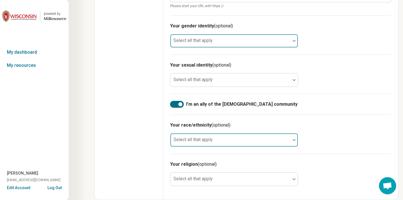
click at [288, 138] on div at bounding box center [231, 142] width 116 height 8
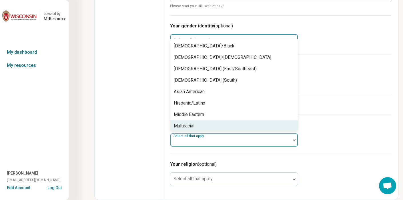
click at [250, 120] on div "Multiracial" at bounding box center [234, 125] width 128 height 11
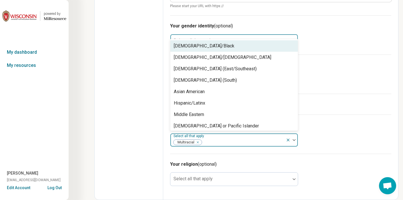
click at [234, 43] on div "African American/Black" at bounding box center [204, 46] width 61 height 7
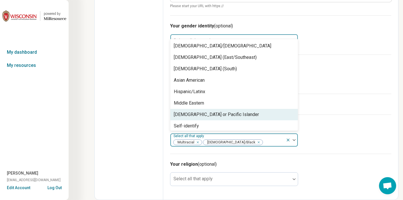
scroll to position [10, 0]
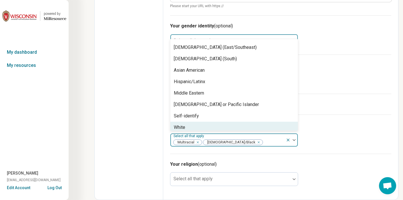
click at [215, 122] on div "White" at bounding box center [234, 127] width 128 height 11
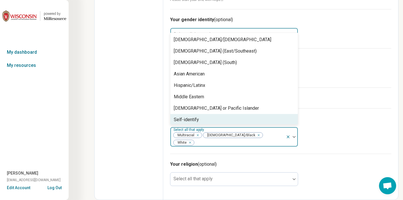
click at [367, 137] on div "Your race/ethnicity (optional) option White, selected. Self-identify, 8 of 8. 8…" at bounding box center [280, 130] width 221 height 45
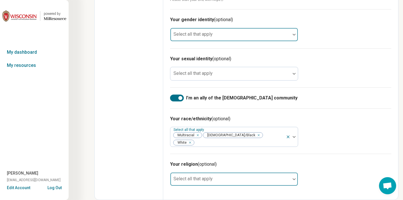
click at [265, 178] on div at bounding box center [231, 182] width 116 height 8
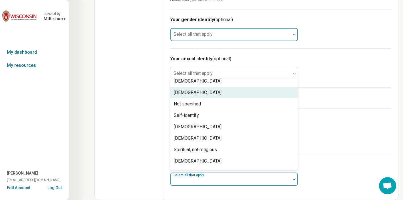
scroll to position [84, 0]
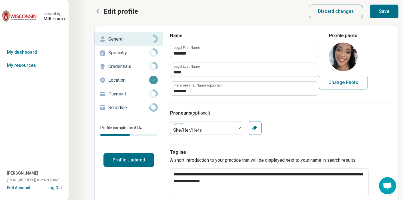
scroll to position [1, 0]
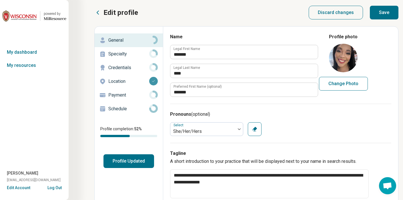
click at [367, 12] on button "Save" at bounding box center [384, 13] width 29 height 14
type textarea "*"
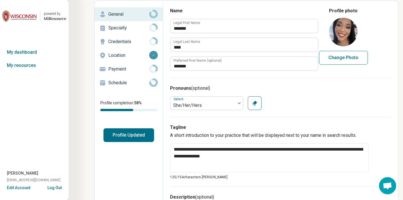
scroll to position [28, 0]
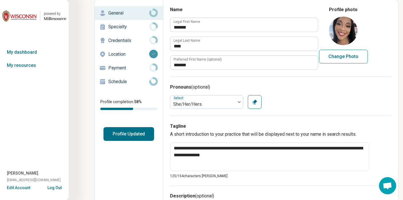
click at [136, 30] on p "Specialty" at bounding box center [128, 26] width 41 height 7
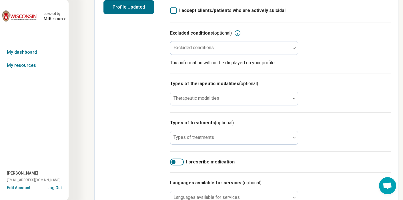
scroll to position [169, 0]
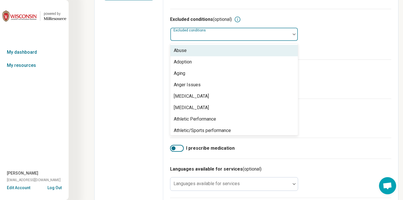
click at [232, 41] on div at bounding box center [231, 37] width 116 height 8
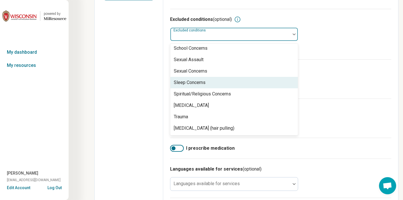
scroll to position [797, 0]
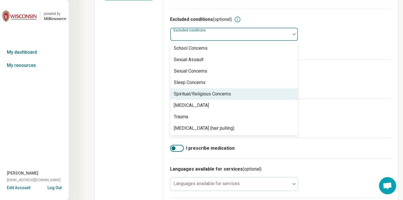
click at [163, 132] on div "Edit profile General Specialty Credentials Location Payment Schedule Profile co…" at bounding box center [129, 74] width 69 height 431
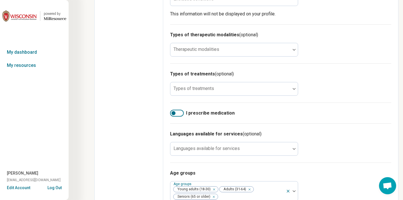
scroll to position [204, 0]
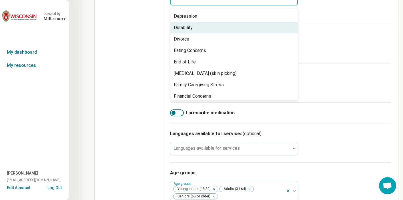
scroll to position [264, 0]
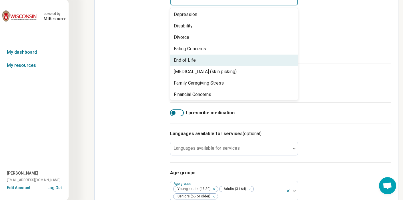
click at [253, 66] on div "End of Life" at bounding box center [234, 60] width 128 height 11
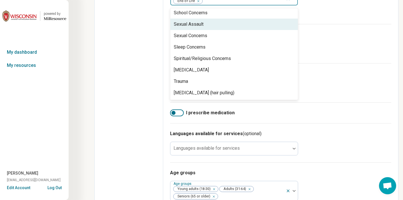
scroll to position [785, 0]
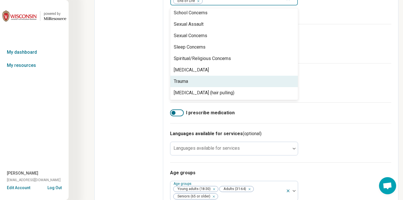
click at [163, 115] on div "Edit profile General Specialty Credentials Location Payment Schedule Profile co…" at bounding box center [129, 38] width 69 height 431
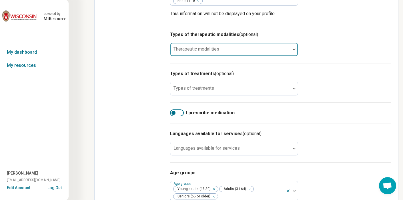
click at [265, 56] on div at bounding box center [230, 49] width 120 height 13
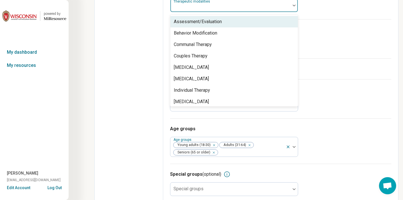
scroll to position [250, 0]
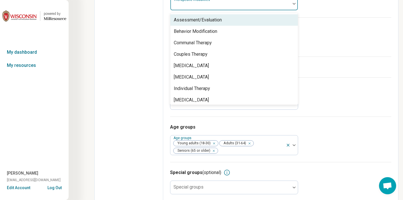
click at [251, 26] on div "Assessment/Evaluation" at bounding box center [234, 19] width 128 height 11
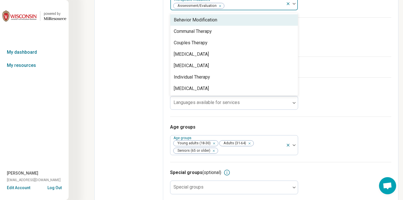
click at [251, 26] on div "Behavior Modification" at bounding box center [234, 19] width 128 height 11
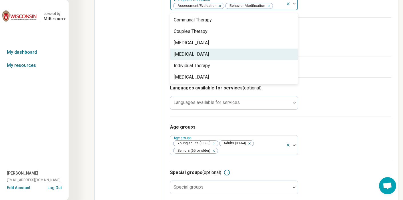
click at [248, 60] on div "Group Therapy" at bounding box center [234, 54] width 128 height 11
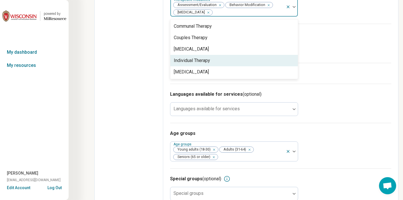
click at [248, 66] on div "Individual Therapy" at bounding box center [234, 60] width 128 height 11
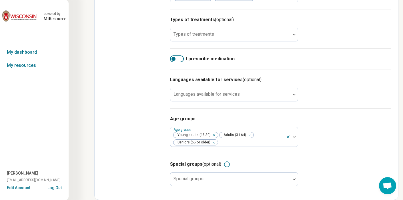
scroll to position [283, 0]
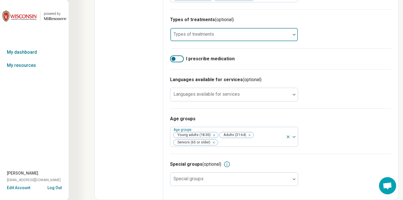
click at [264, 41] on div at bounding box center [230, 34] width 120 height 13
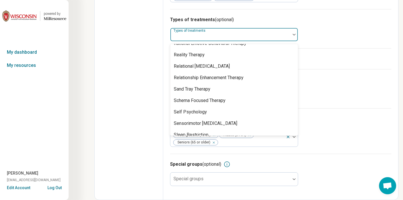
scroll to position [1023, 0]
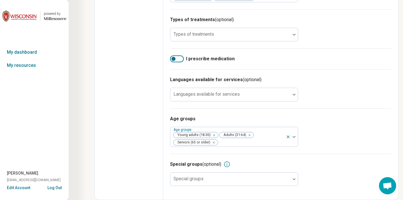
scroll to position [323, 0]
click at [256, 93] on div at bounding box center [231, 97] width 116 height 8
click at [301, 76] on h3 "Languages available for services (optional)" at bounding box center [280, 79] width 221 height 7
click at [264, 93] on div at bounding box center [231, 97] width 116 height 8
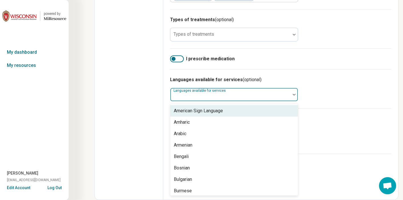
click at [247, 88] on div "Languages available for services" at bounding box center [234, 95] width 128 height 14
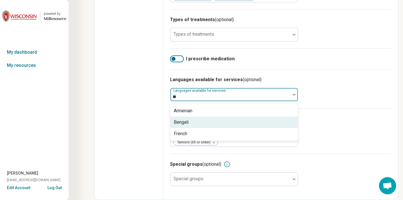
type input "*"
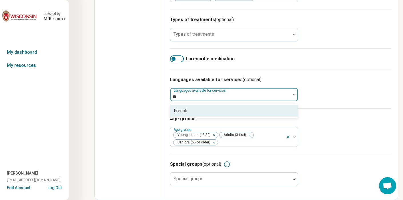
type input "*"
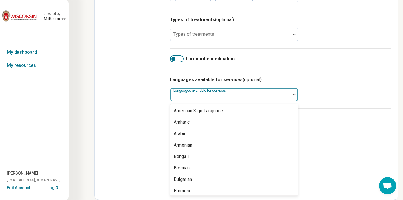
click at [367, 72] on div "Languages available for services (optional) French, 15 of 57. 57 results availa…" at bounding box center [280, 88] width 221 height 39
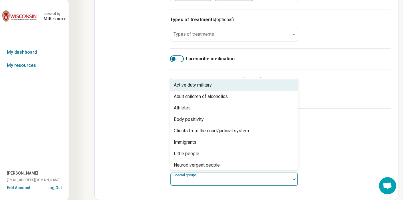
click at [285, 178] on div at bounding box center [231, 182] width 116 height 8
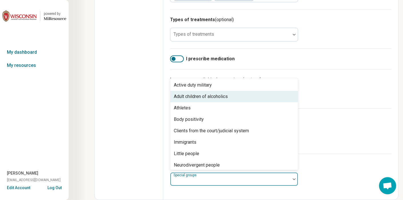
click at [228, 93] on div "Adult children of alcoholics" at bounding box center [201, 96] width 54 height 7
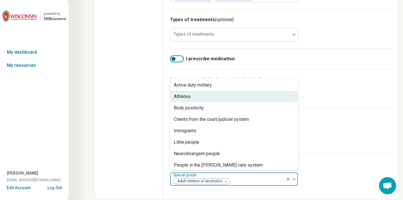
click at [239, 91] on div "Athletes" at bounding box center [234, 96] width 128 height 11
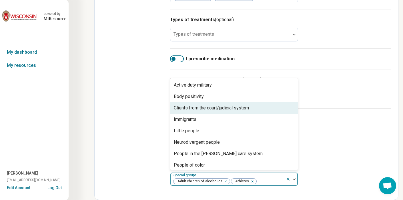
click at [241, 105] on div "Clients from the court/judicial system" at bounding box center [211, 108] width 75 height 7
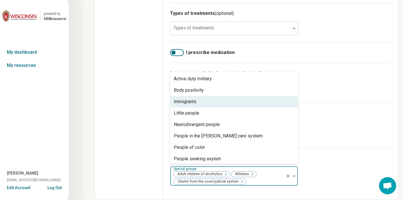
click at [233, 98] on div "Immigrants" at bounding box center [234, 101] width 128 height 11
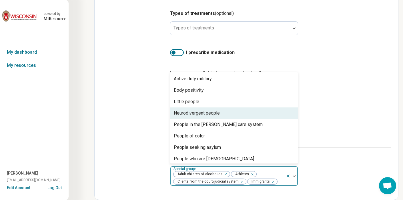
click at [220, 110] on div "Neurodivergent people" at bounding box center [197, 113] width 46 height 7
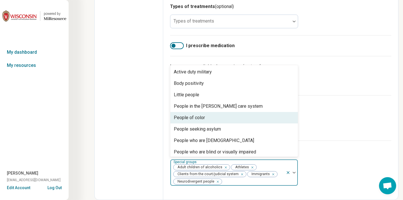
click at [235, 117] on div "People of color" at bounding box center [234, 117] width 128 height 11
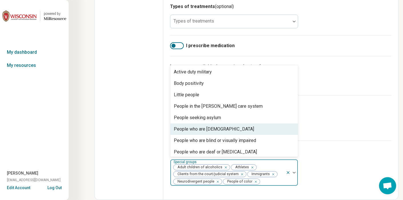
click at [240, 131] on div "People who are bisexual" at bounding box center [214, 129] width 80 height 7
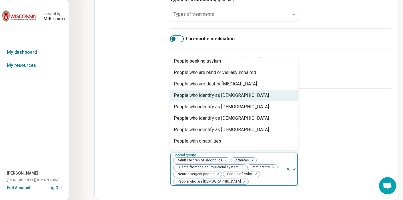
scroll to position [53, 0]
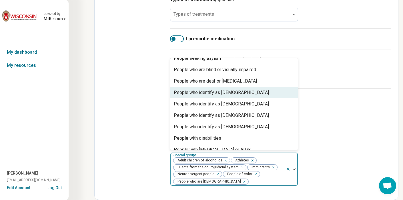
click at [255, 96] on div "People who identify as gay" at bounding box center [221, 92] width 95 height 7
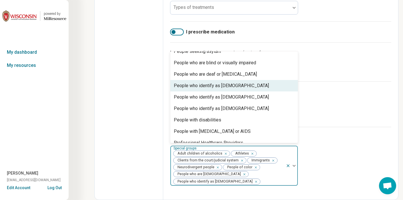
click at [255, 89] on div "People who identify as lesbian" at bounding box center [221, 85] width 95 height 7
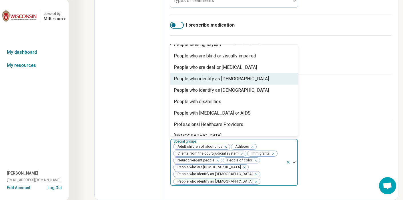
click at [255, 82] on div "People who identify as non-binary" at bounding box center [221, 78] width 95 height 7
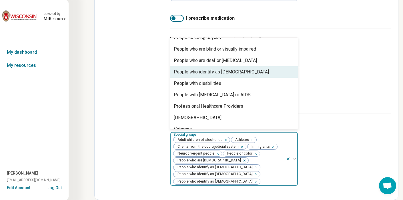
click at [255, 75] on div "People who identify as queer" at bounding box center [221, 72] width 95 height 7
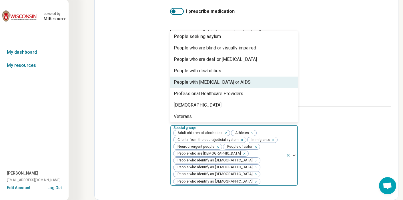
click at [262, 88] on div "People with HIV or AIDS" at bounding box center [234, 82] width 128 height 11
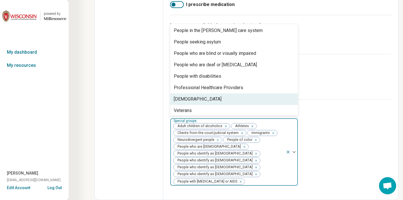
click at [238, 105] on div "Transgender" at bounding box center [234, 99] width 128 height 11
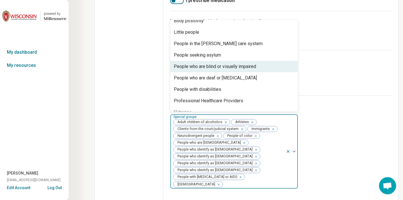
scroll to position [22, 0]
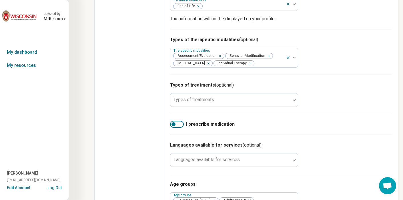
scroll to position [0, 0]
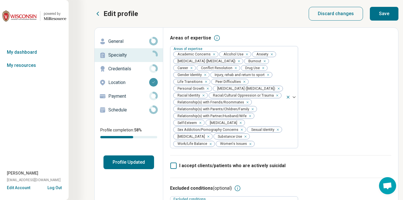
click at [367, 12] on button "Save" at bounding box center [384, 14] width 29 height 14
click at [146, 100] on p "Payment" at bounding box center [128, 96] width 41 height 7
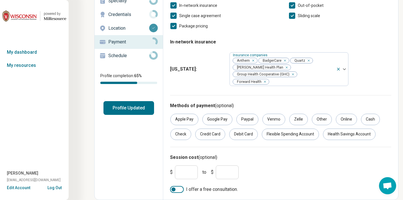
scroll to position [109, 0]
click at [198, 114] on div "Apple Pay" at bounding box center [184, 119] width 28 height 11
click at [285, 114] on div "Venmo" at bounding box center [274, 119] width 23 height 11
click at [308, 114] on label "Zelle" at bounding box center [298, 119] width 19 height 11
click at [361, 114] on div "Cash" at bounding box center [370, 119] width 19 height 11
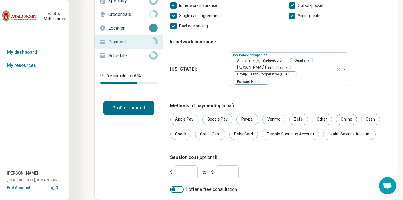
click at [336, 114] on div "Online" at bounding box center [346, 119] width 21 height 11
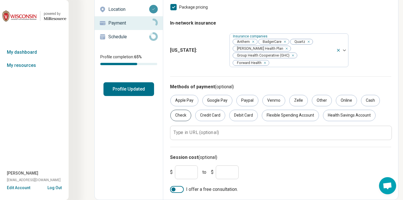
click at [191, 110] on div "Check" at bounding box center [180, 115] width 21 height 11
click at [225, 110] on div "Credit Card" at bounding box center [210, 115] width 30 height 11
click at [258, 110] on div "Debit Card" at bounding box center [243, 115] width 29 height 11
click at [262, 121] on div "Flexible Spending Account" at bounding box center [290, 115] width 57 height 11
click at [323, 121] on div "Health Savings Account" at bounding box center [349, 115] width 53 height 11
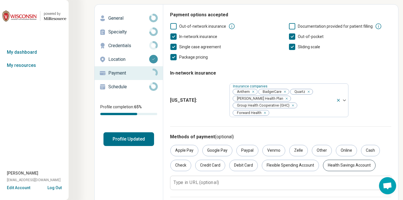
scroll to position [0, 0]
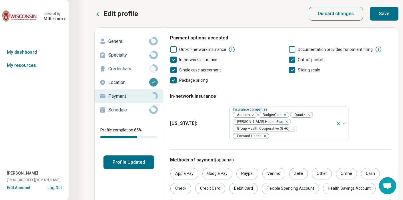
click at [367, 20] on button "Save" at bounding box center [384, 14] width 29 height 14
click at [147, 114] on p "Schedule" at bounding box center [128, 110] width 41 height 7
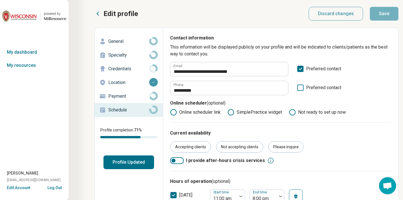
click at [147, 45] on p "General" at bounding box center [128, 41] width 41 height 7
type textarea "*"
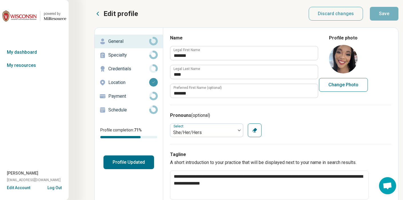
click at [101, 15] on icon at bounding box center [97, 13] width 7 height 7
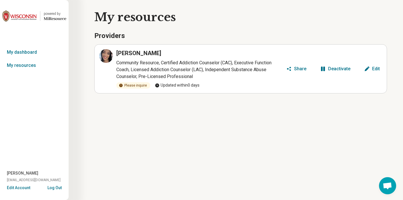
click at [300, 71] on div "Share" at bounding box center [300, 69] width 12 height 5
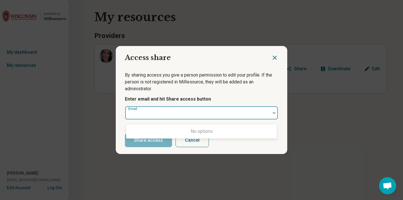
click at [163, 117] on div at bounding box center [198, 115] width 141 height 8
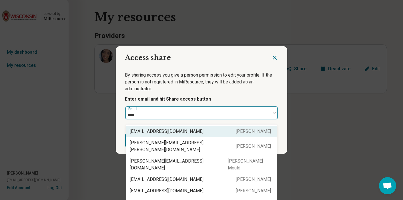
type input "****"
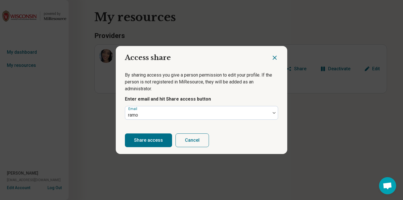
click at [273, 56] on icon "Close dialog" at bounding box center [274, 57] width 3 height 3
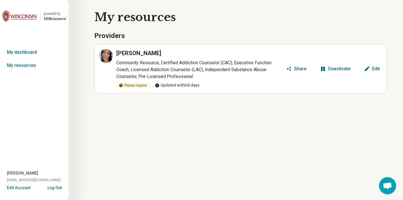
click at [302, 73] on button "Share" at bounding box center [296, 68] width 25 height 9
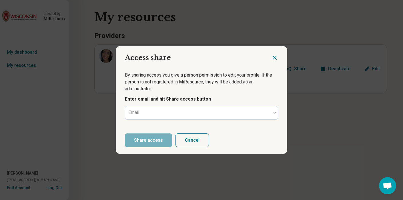
click at [271, 54] on icon "Close dialog" at bounding box center [274, 57] width 7 height 7
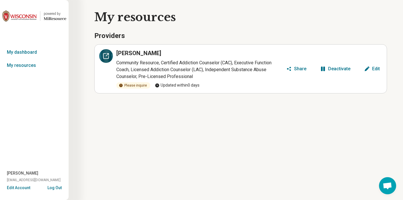
click at [113, 63] on div at bounding box center [106, 56] width 14 height 14
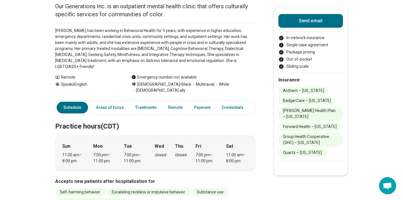
scroll to position [76, 0]
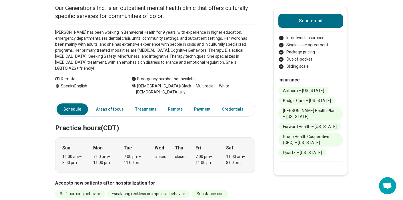
click at [109, 115] on link "Areas of focus" at bounding box center [110, 110] width 35 height 12
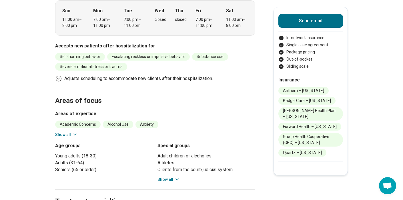
scroll to position [363, 0]
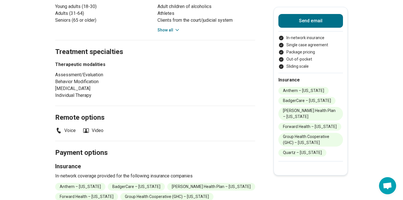
click at [167, 33] on button "Show all" at bounding box center [169, 30] width 23 height 6
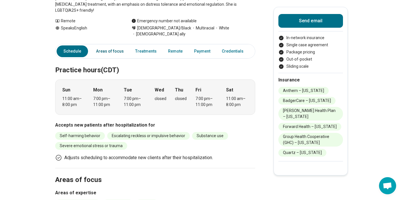
click at [120, 57] on link "Areas of focus" at bounding box center [110, 51] width 35 height 12
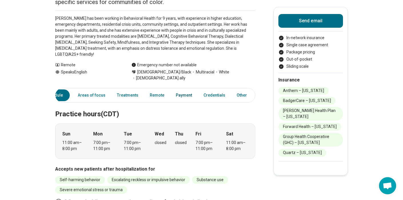
scroll to position [0, 38]
click at [177, 101] on link "Payment" at bounding box center [183, 96] width 23 height 12
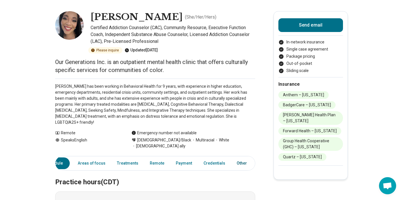
click at [237, 169] on link "Other" at bounding box center [243, 164] width 21 height 12
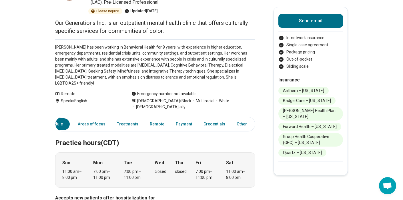
scroll to position [62, 0]
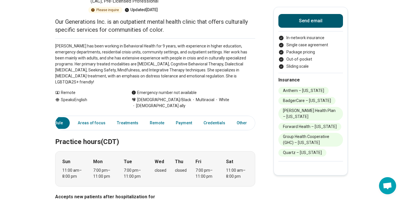
click at [331, 24] on button "Send email" at bounding box center [311, 21] width 65 height 14
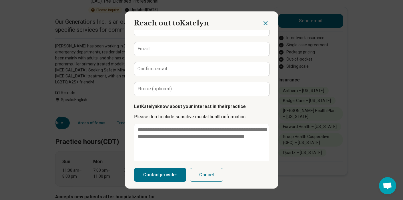
scroll to position [0, 0]
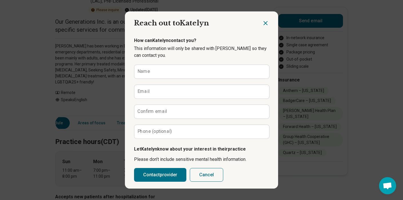
click at [262, 27] on icon "Close dialog" at bounding box center [265, 23] width 7 height 7
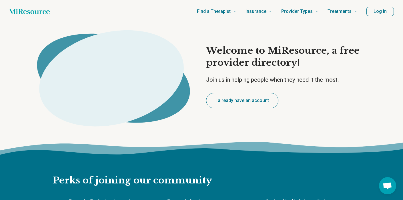
scroll to position [1824, 0]
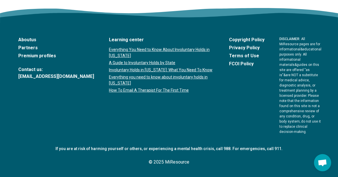
type textarea "*"
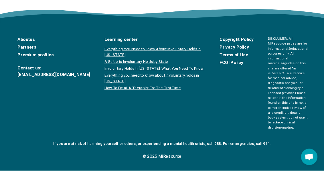
scroll to position [1782, 0]
